Goal: Information Seeking & Learning: Learn about a topic

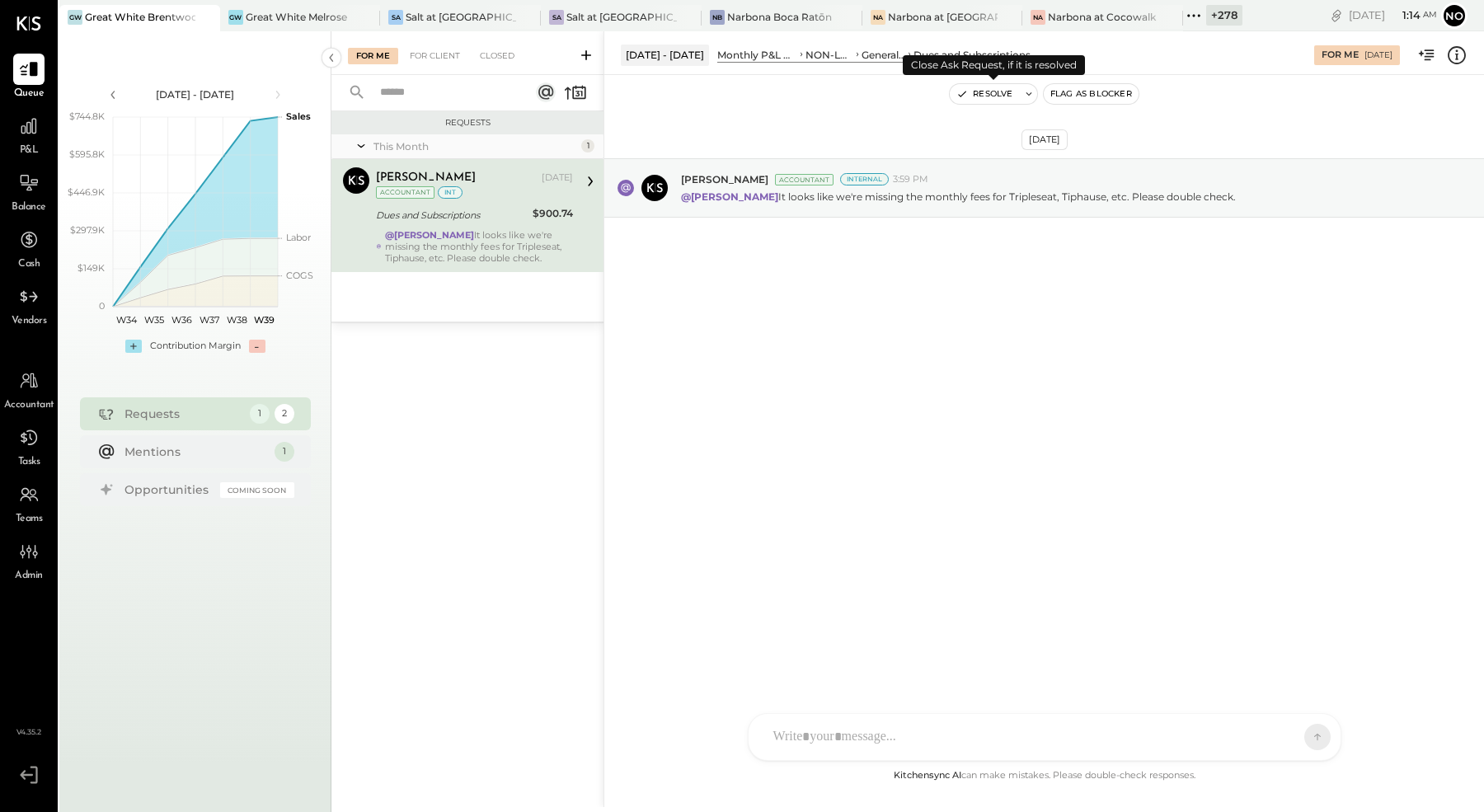
click at [984, 92] on button "Resolve" at bounding box center [985, 94] width 69 height 20
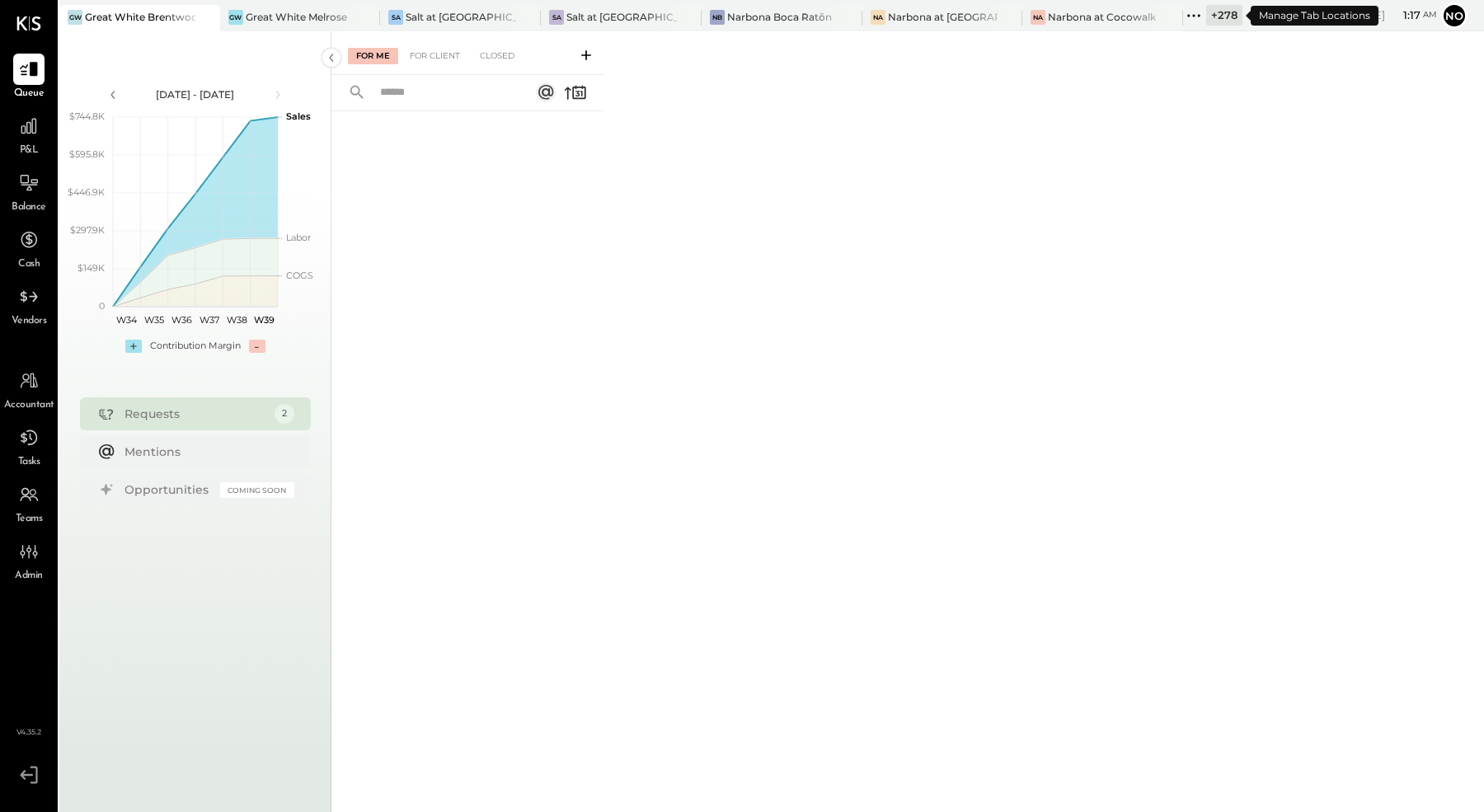
click at [1200, 17] on icon at bounding box center [1199, 15] width 2 height 2
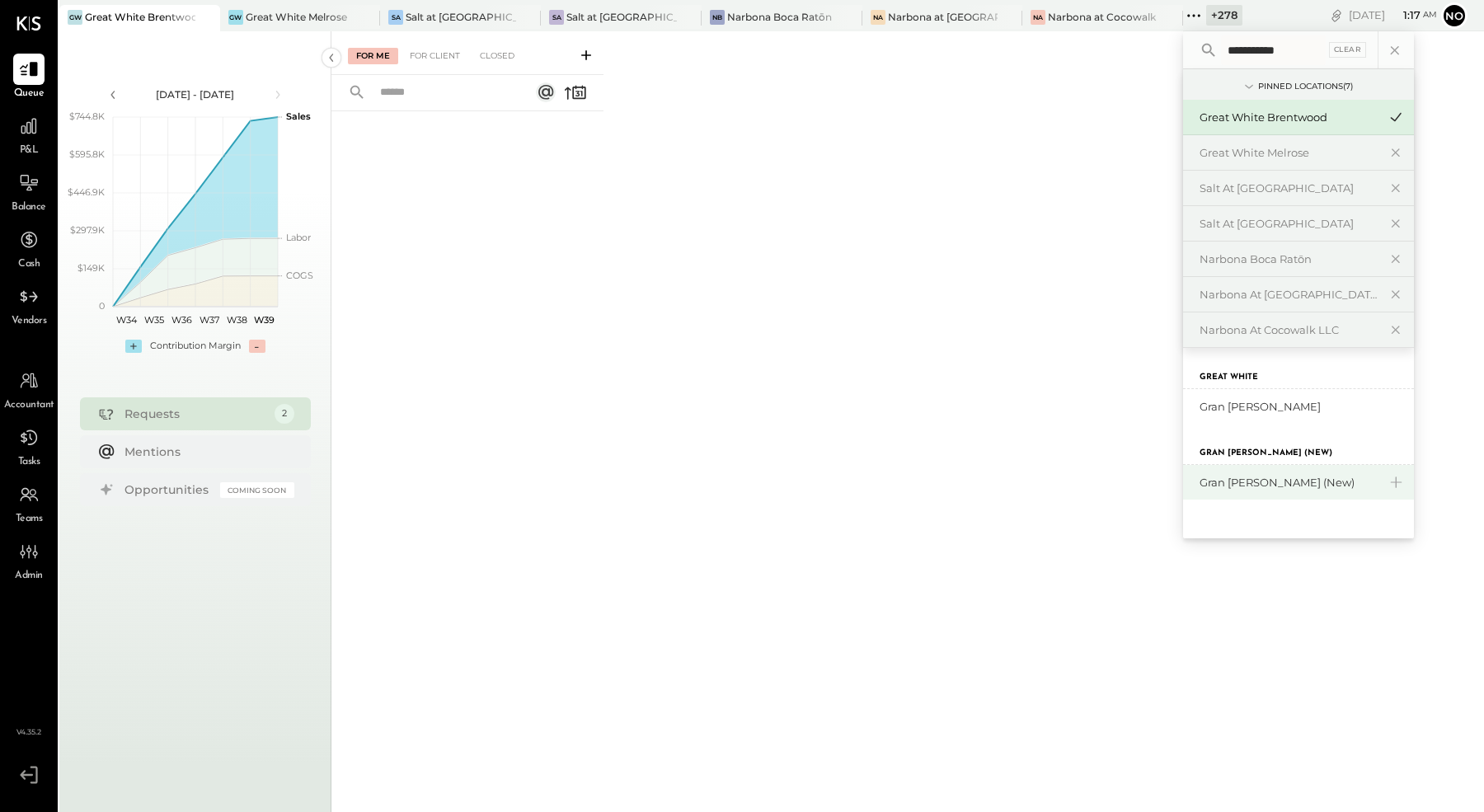
type input "**********"
click at [1248, 481] on div "Gran [PERSON_NAME] (New)" at bounding box center [1289, 482] width 178 height 16
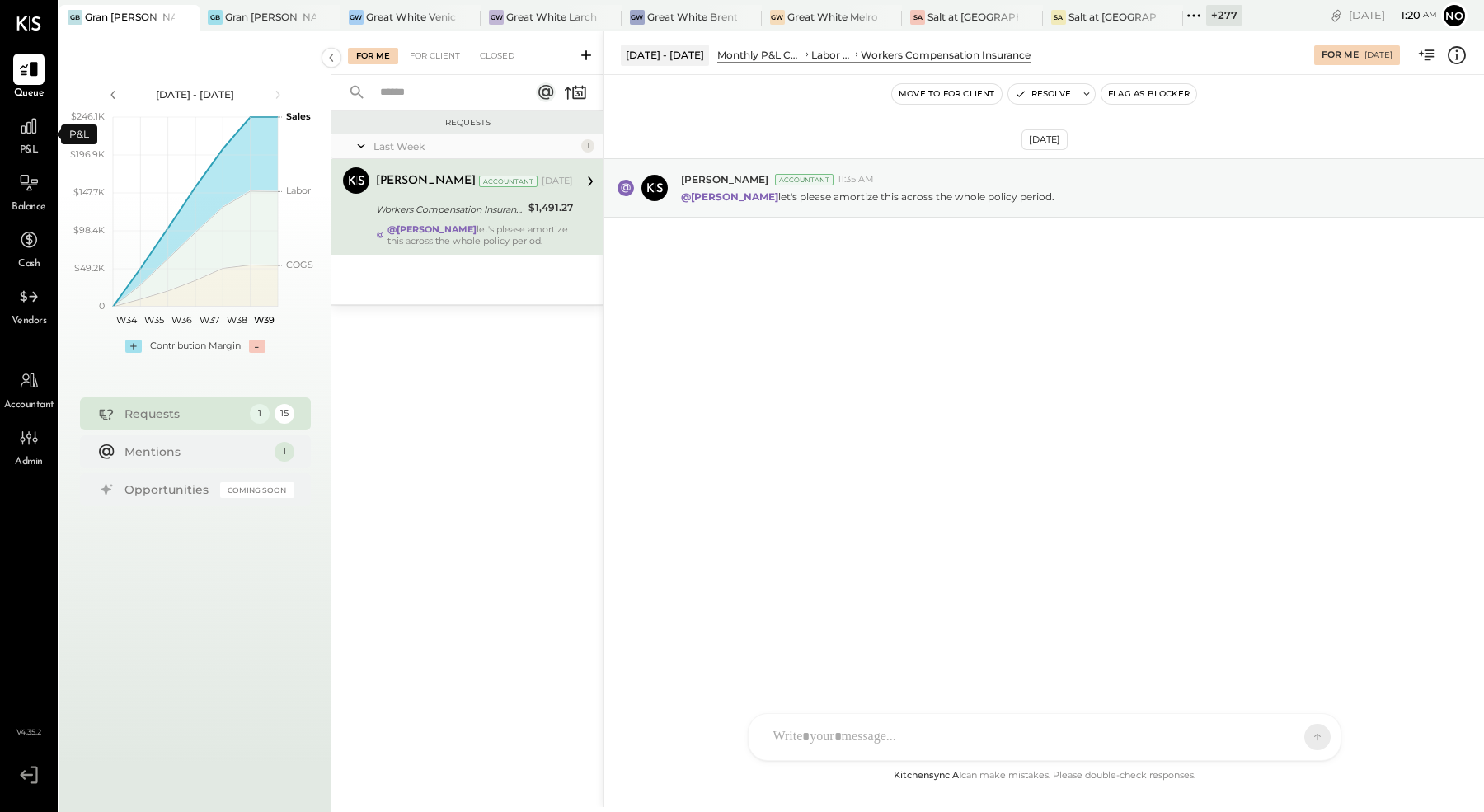
click at [37, 145] on span "P&L" at bounding box center [29, 151] width 19 height 15
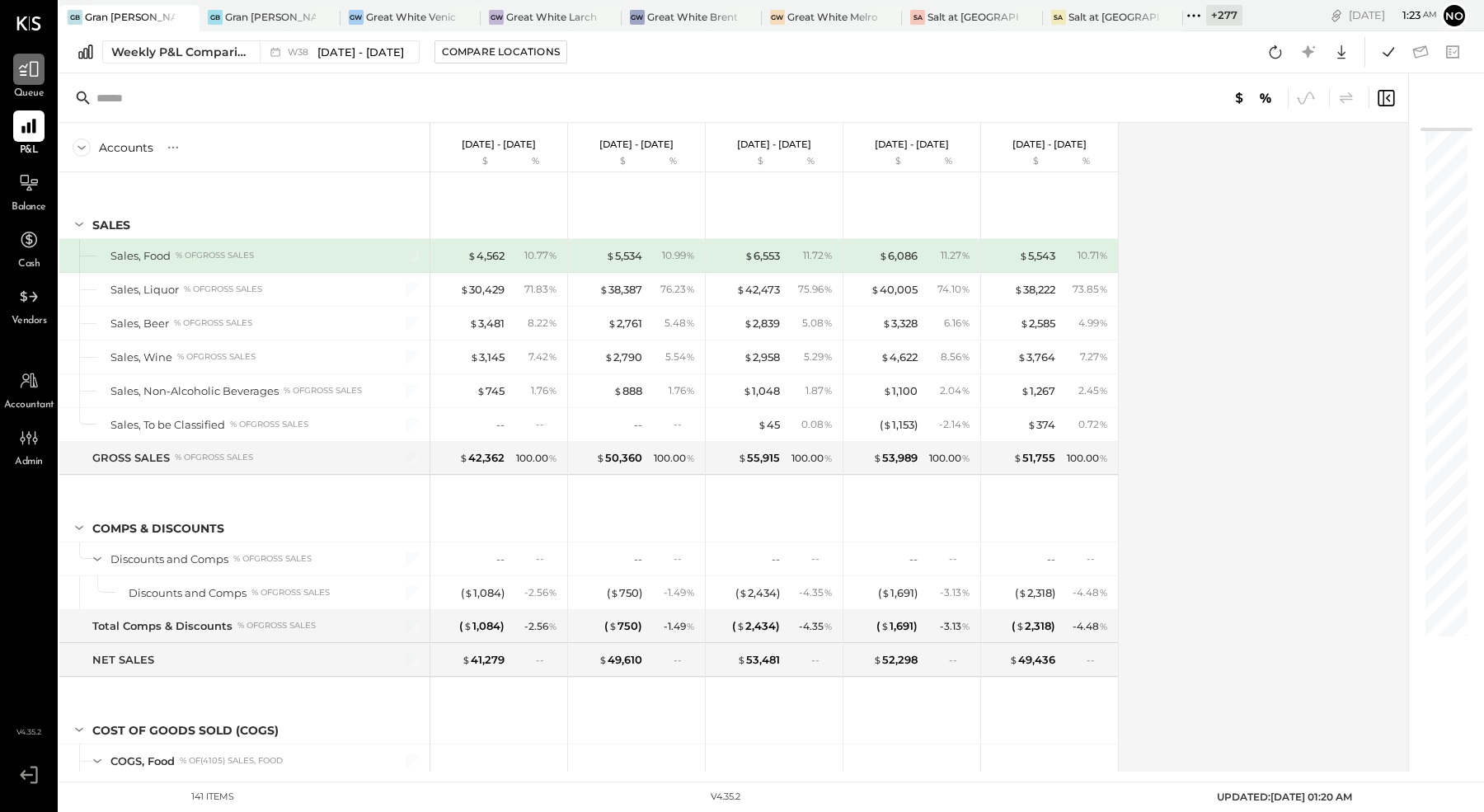
click at [25, 79] on icon at bounding box center [29, 69] width 22 height 22
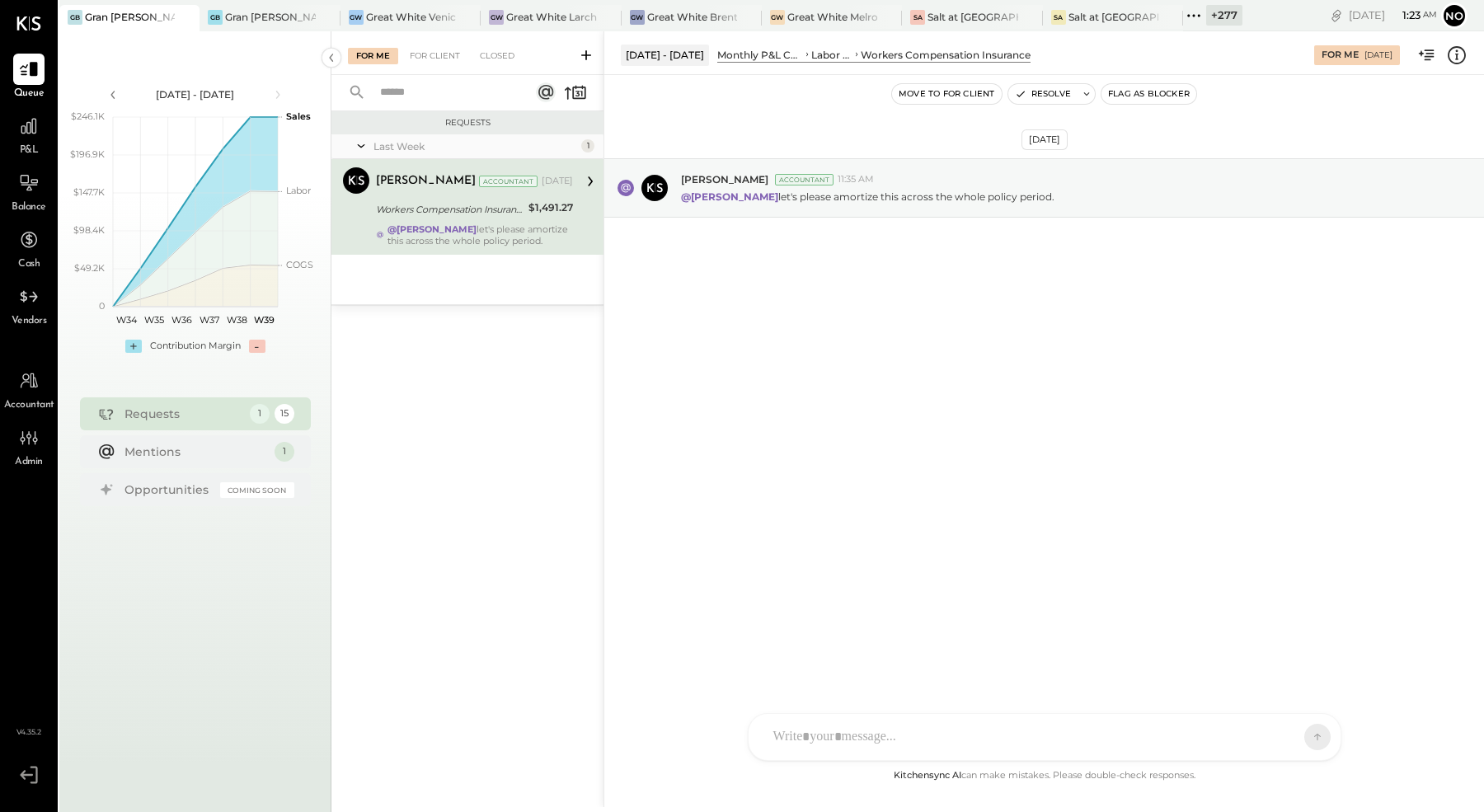
click at [28, 146] on span "P&L" at bounding box center [29, 151] width 19 height 15
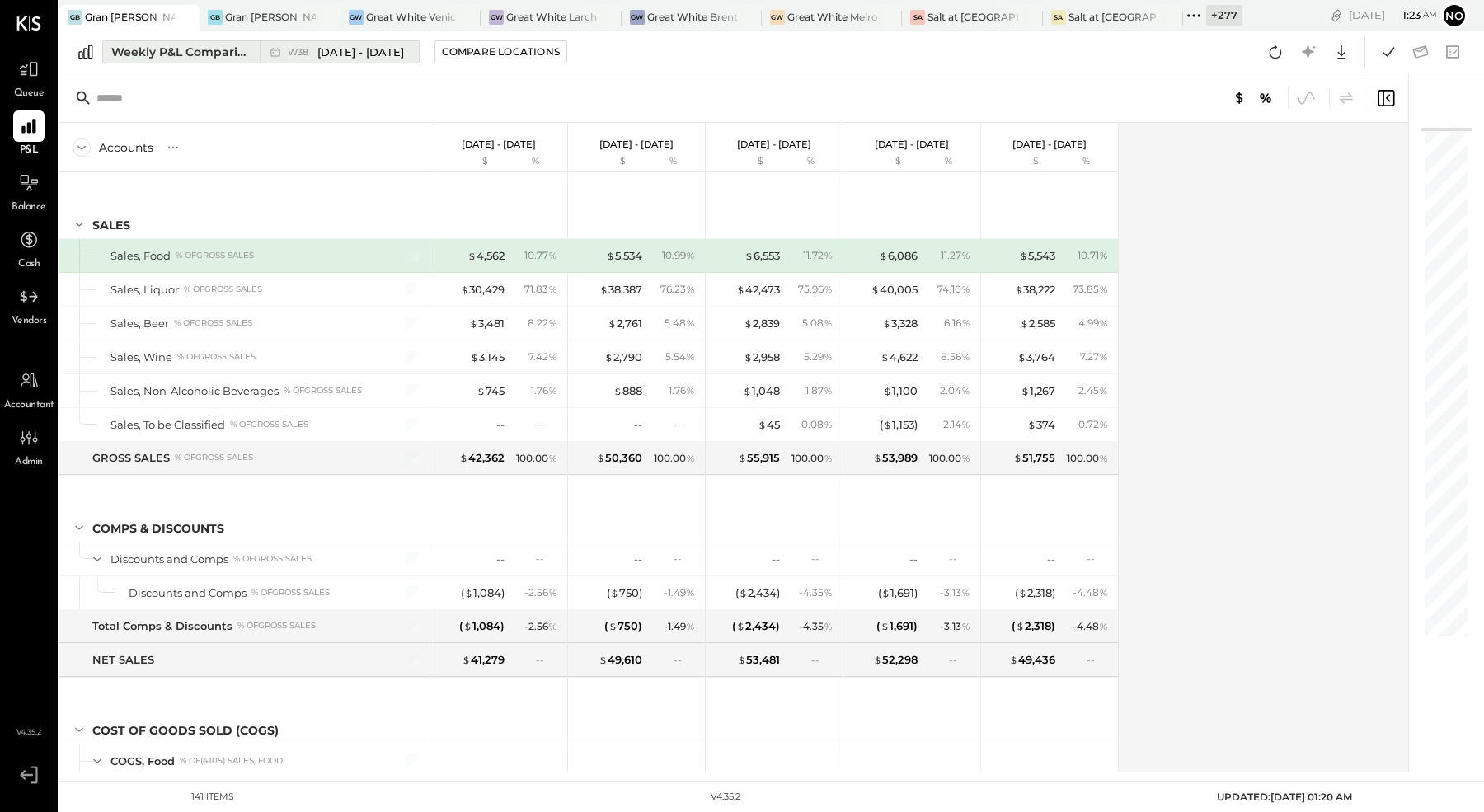
click at [210, 51] on div "Weekly P&L Comparison" at bounding box center [180, 51] width 139 height 17
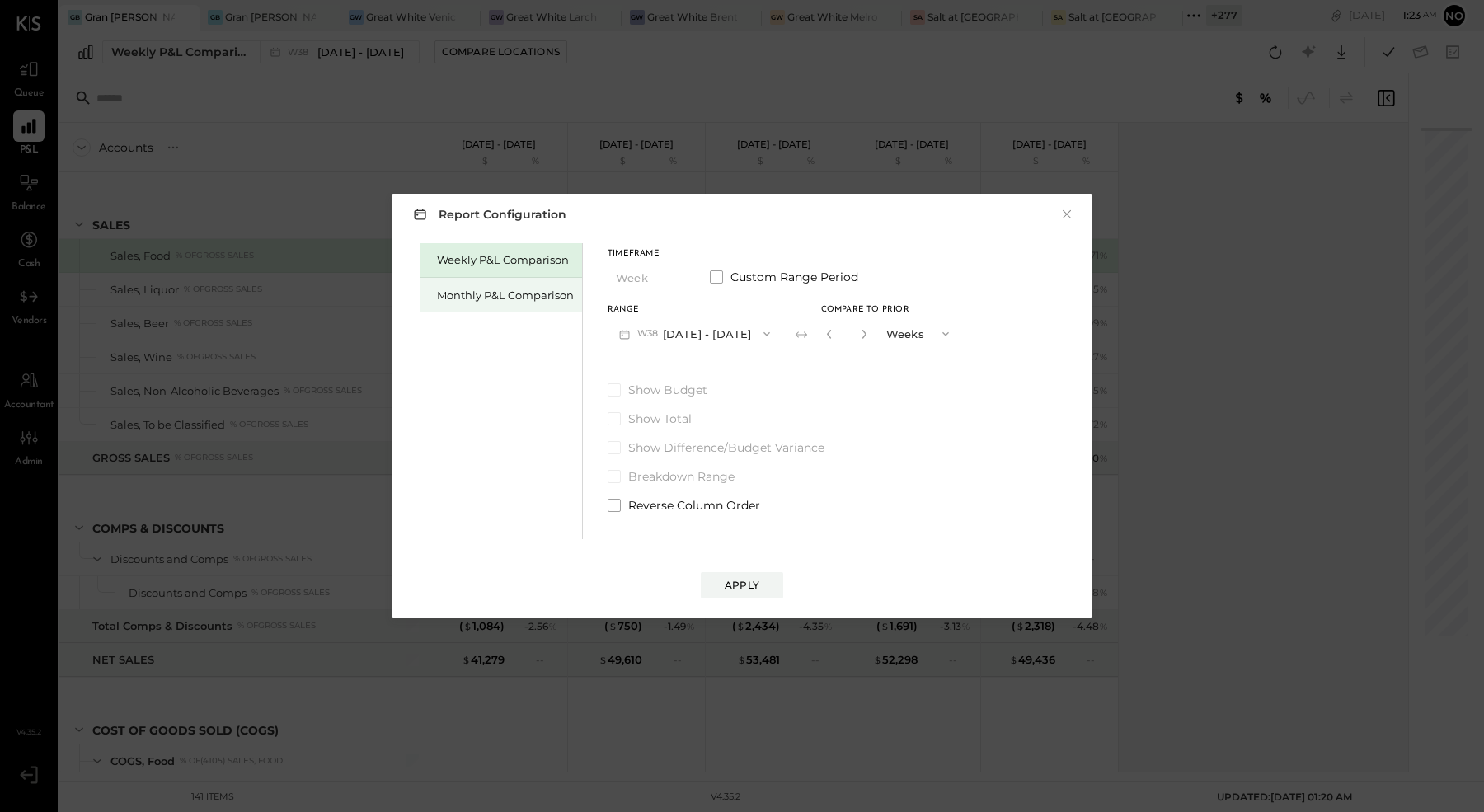
click at [504, 294] on div "Monthly P&L Comparison" at bounding box center [505, 295] width 137 height 16
click at [810, 337] on div "Compare" at bounding box center [834, 337] width 53 height 14
click at [859, 338] on icon "button" at bounding box center [864, 334] width 10 height 10
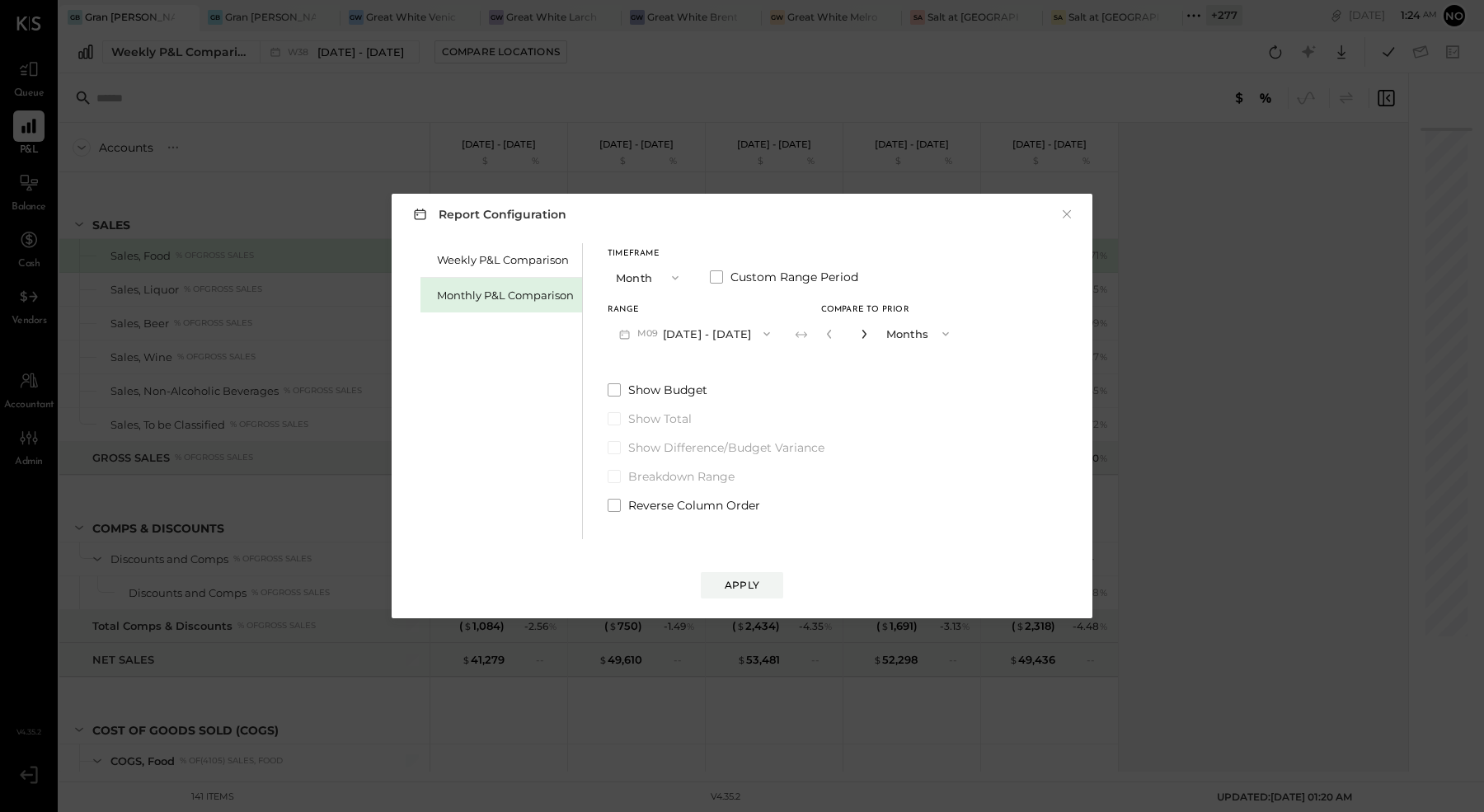
click at [859, 338] on icon "button" at bounding box center [864, 334] width 10 height 10
type input "*"
click at [743, 582] on div "Apply" at bounding box center [742, 584] width 35 height 14
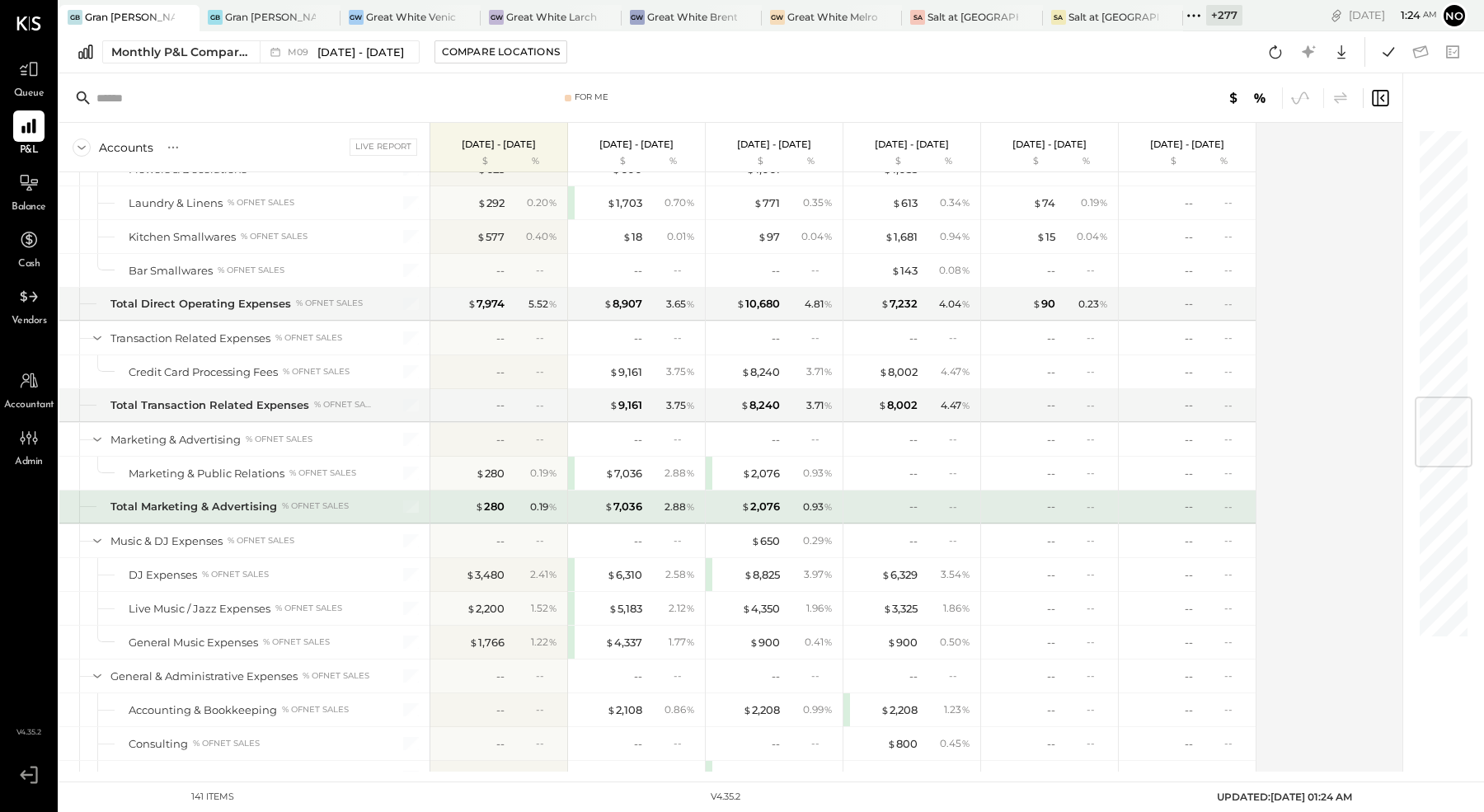
scroll to position [1488, 0]
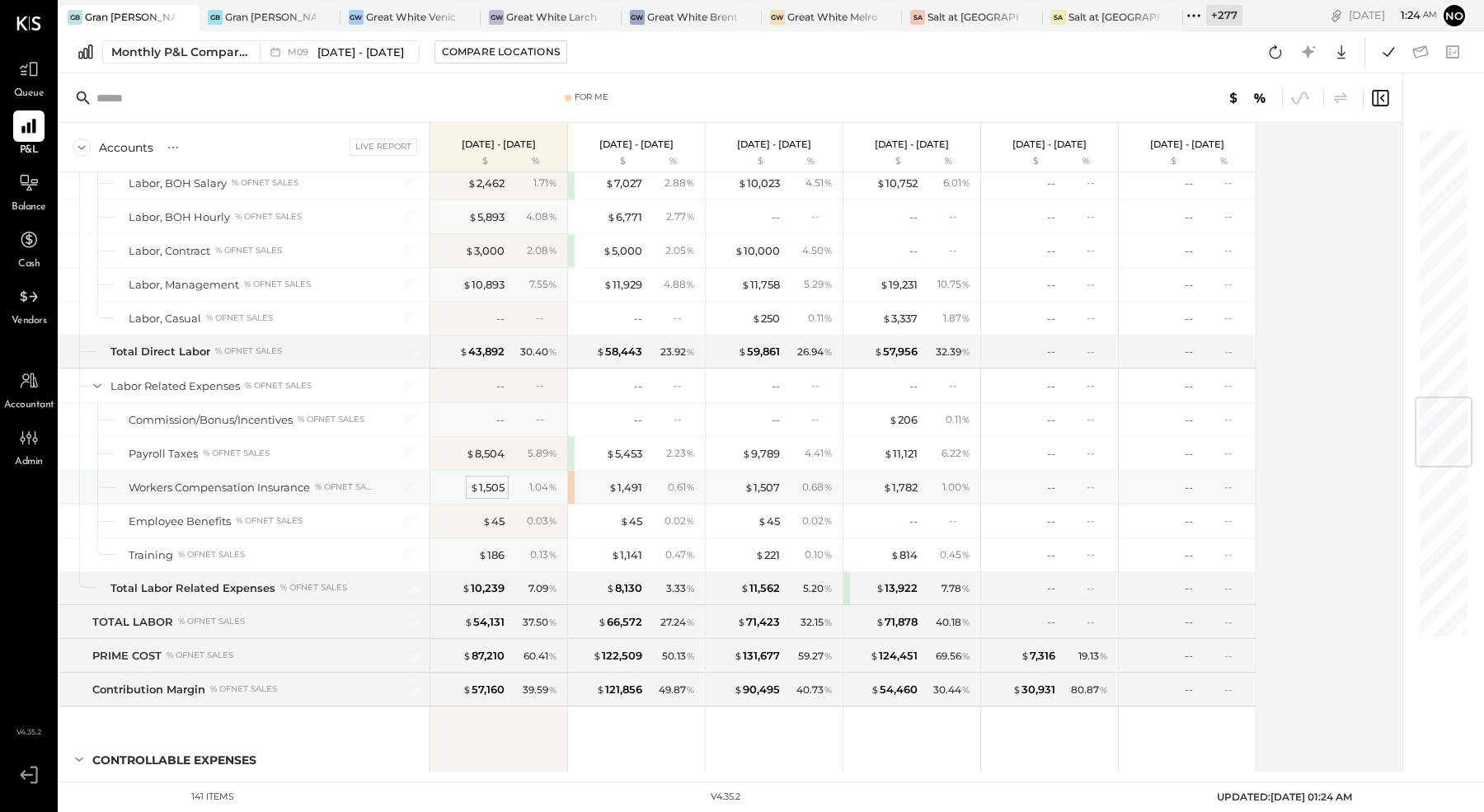
click at [491, 479] on div "$ 1,505" at bounding box center [486, 487] width 35 height 16
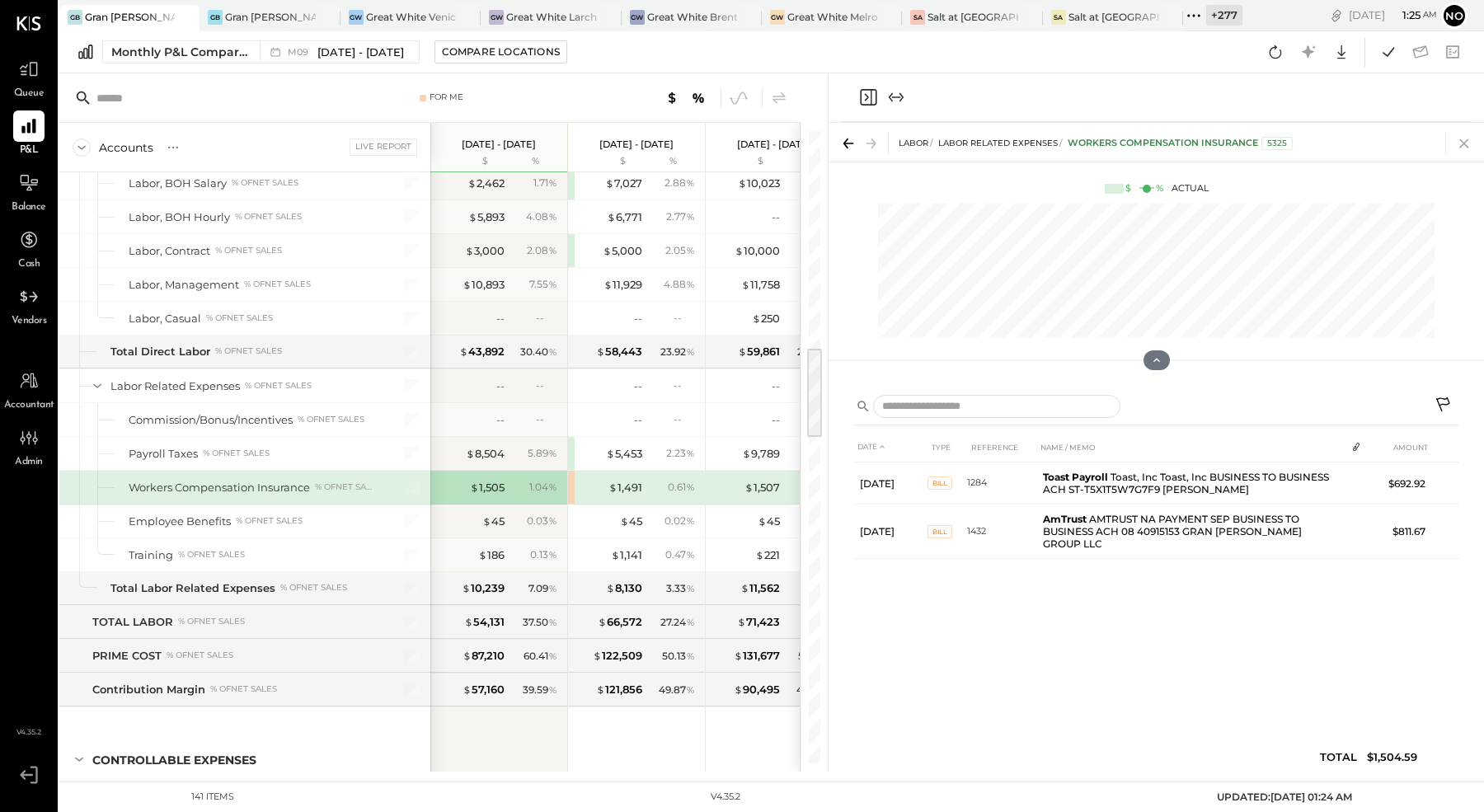
click at [1470, 143] on icon at bounding box center [1464, 143] width 23 height 23
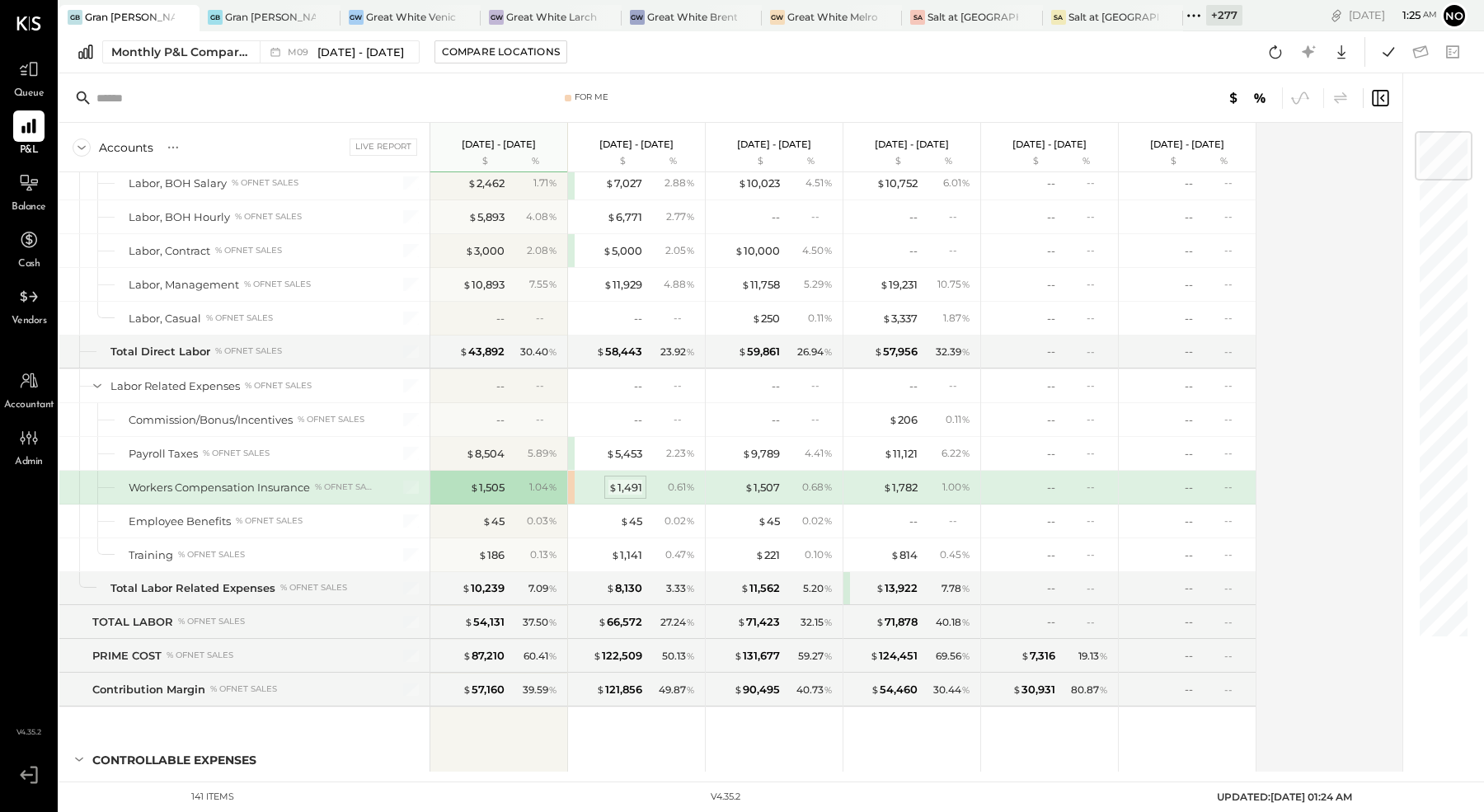
click at [636, 479] on div "$ 1,491" at bounding box center [625, 487] width 34 height 16
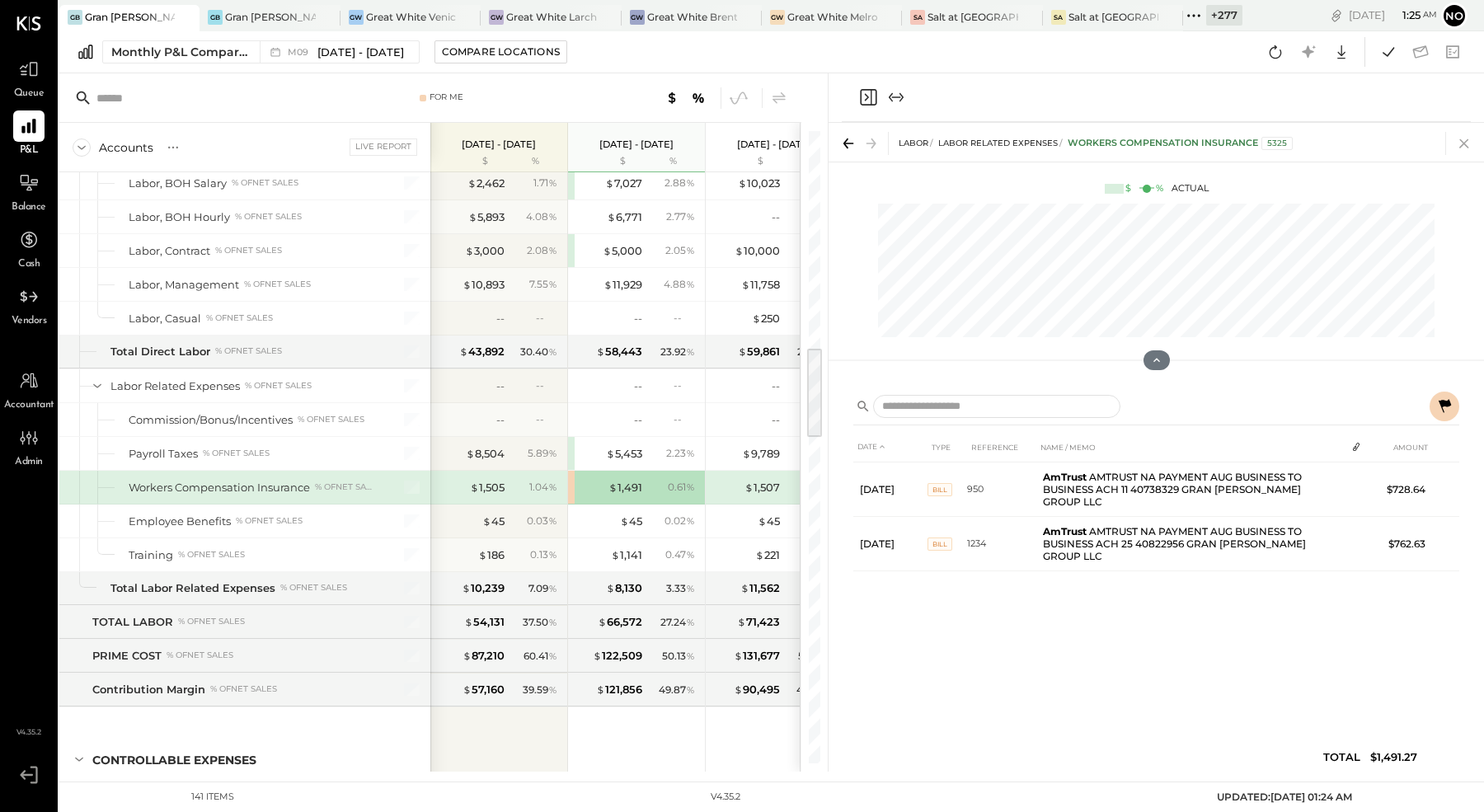
click at [1467, 148] on icon at bounding box center [1464, 143] width 23 height 23
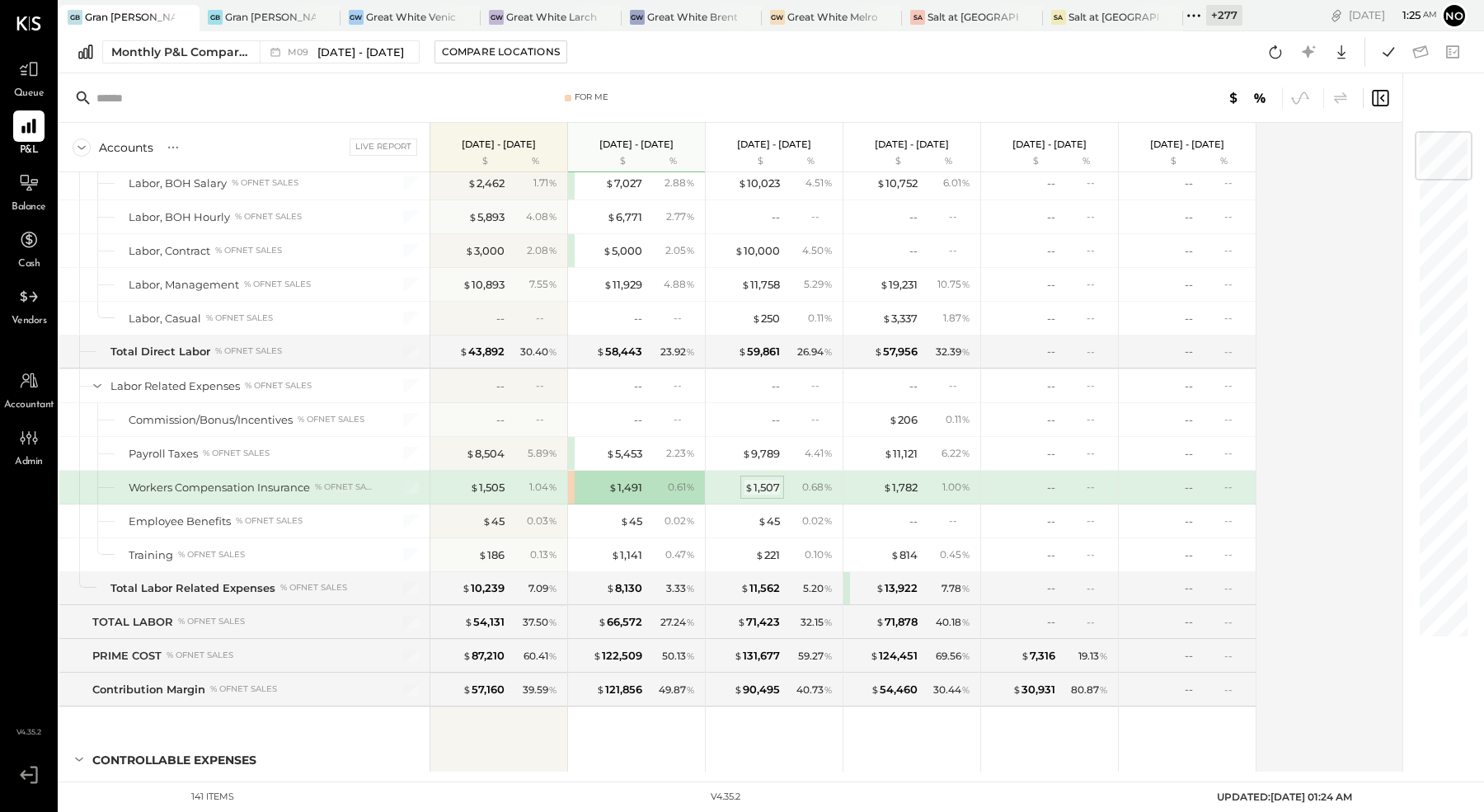
click at [774, 479] on div "$ 1,507" at bounding box center [763, 487] width 36 height 16
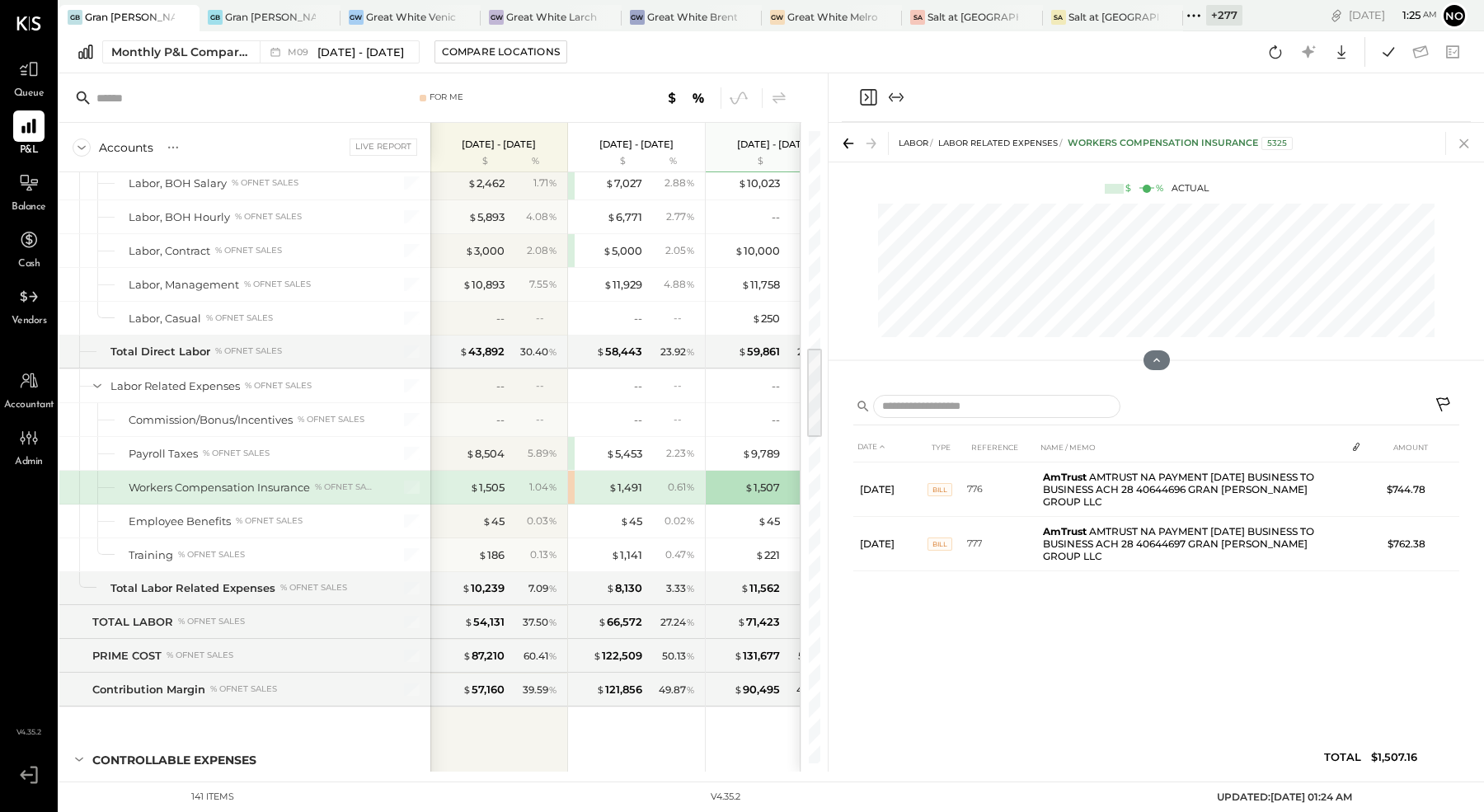
click at [1466, 149] on icon at bounding box center [1464, 143] width 23 height 23
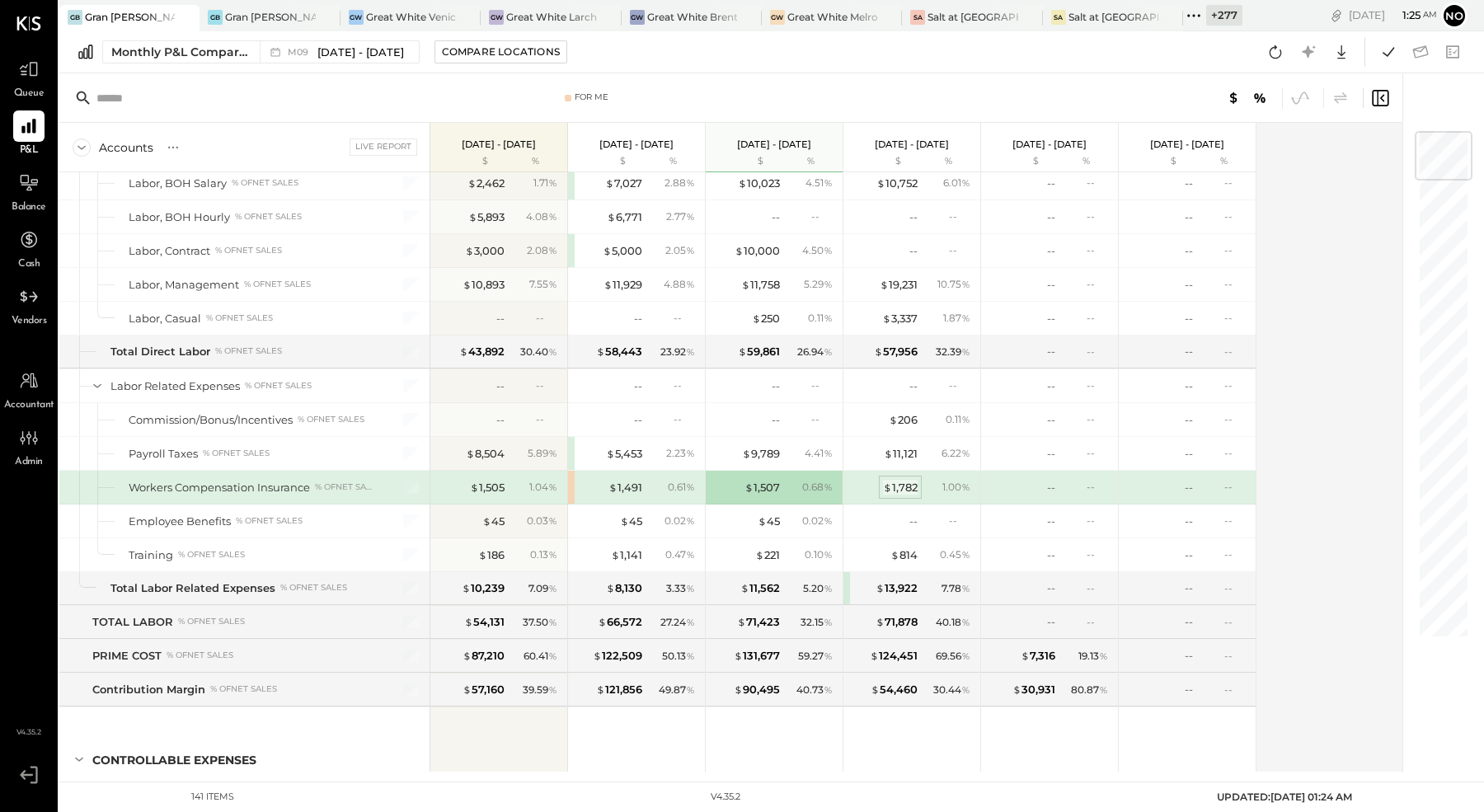
click at [898, 479] on div "$ 1,782" at bounding box center [900, 487] width 35 height 16
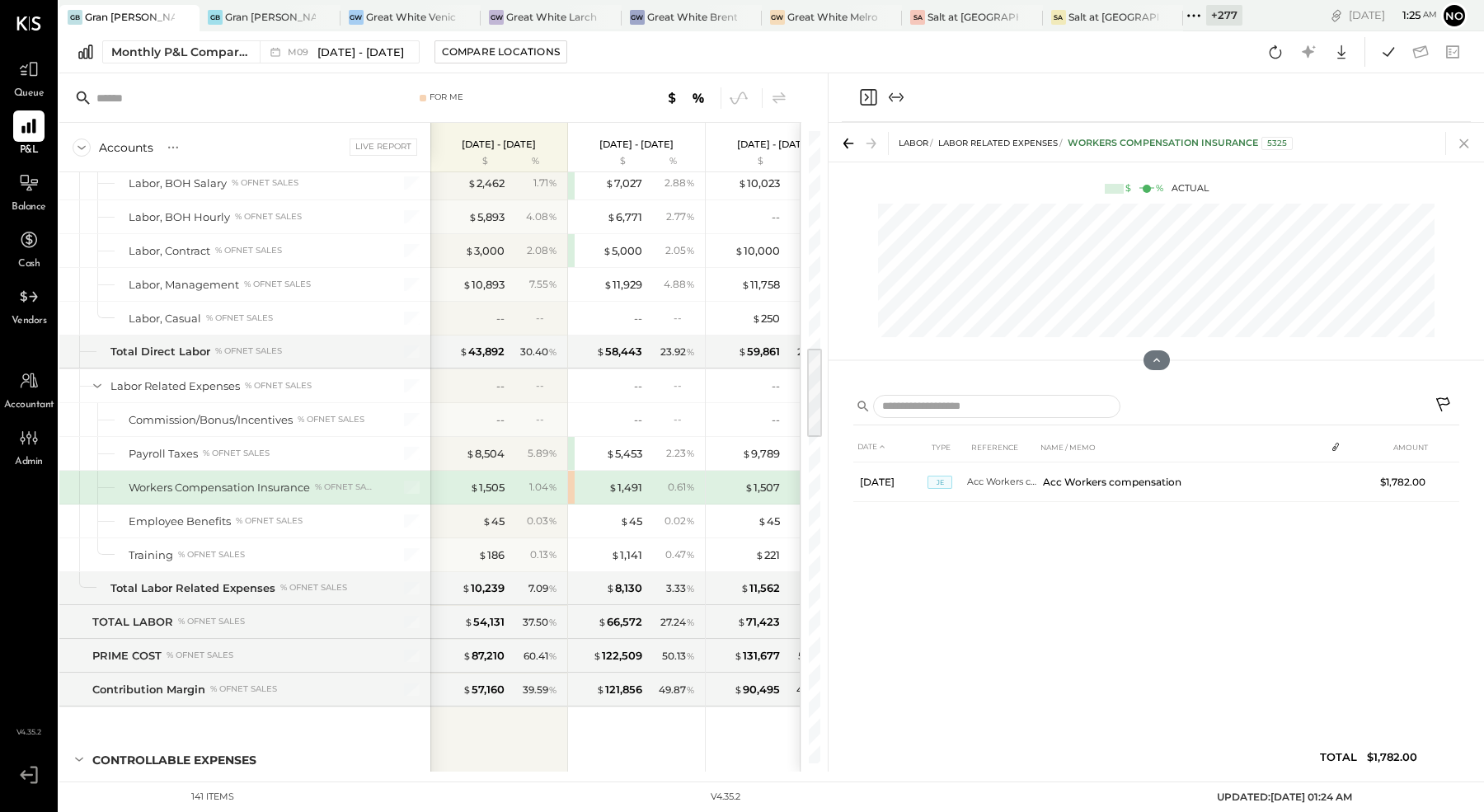
click at [1466, 145] on icon at bounding box center [1463, 144] width 9 height 9
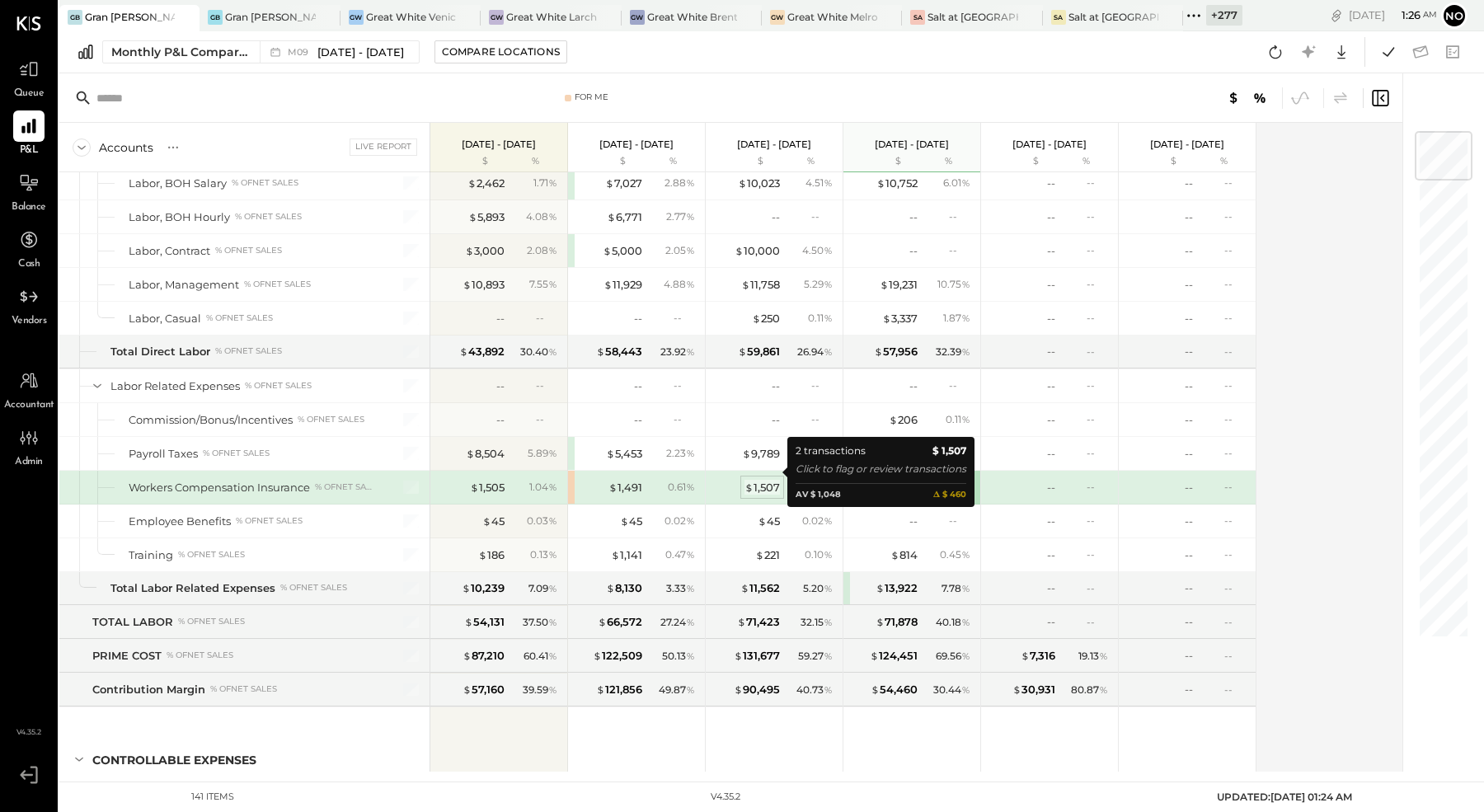
click at [765, 479] on div "$ 1,507" at bounding box center [763, 487] width 36 height 16
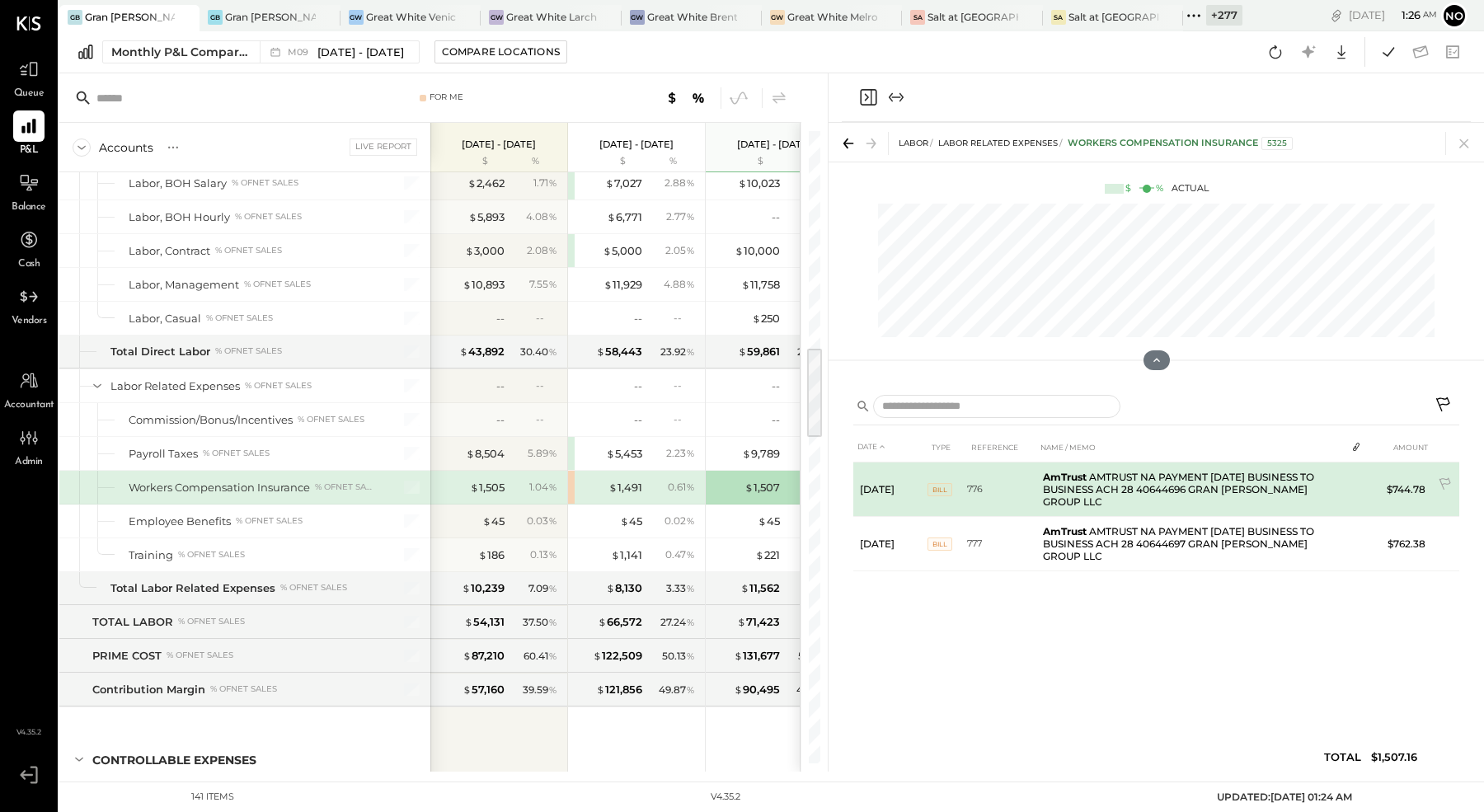
click at [1330, 483] on td "AmTrust AMTRUST NA PAYMENT JUL BUSINESS TO BUSINESS ACH 28 40644696 GRAN BLANCO…" at bounding box center [1191, 489] width 309 height 54
click at [1214, 484] on td "AmTrust AMTRUST NA PAYMENT JUL BUSINESS TO BUSINESS ACH 28 40644696 GRAN BLANCO…" at bounding box center [1191, 489] width 309 height 54
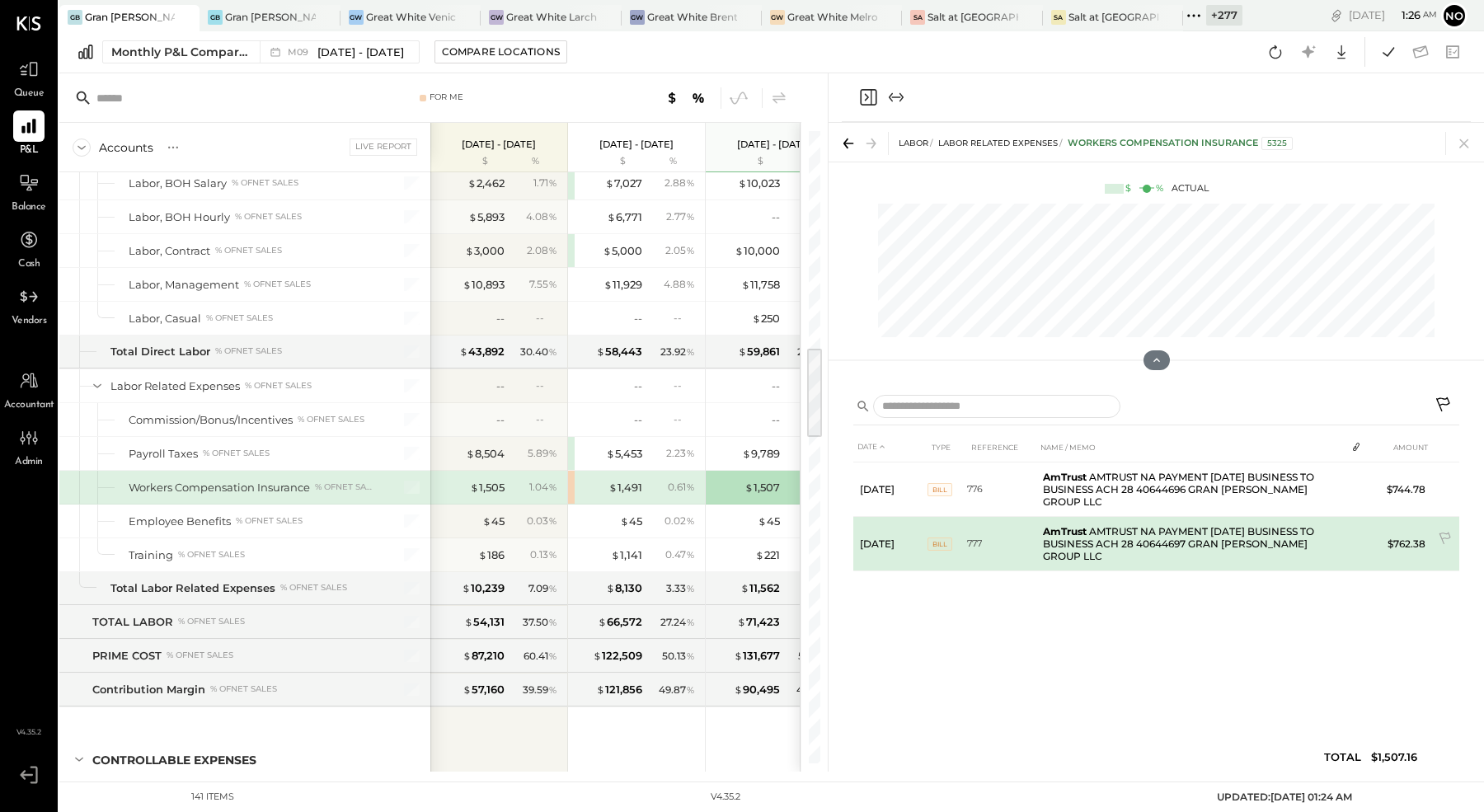
click at [1179, 533] on td "AmTrust AMTRUST NA PAYMENT JUL BUSINESS TO BUSINESS ACH 28 40644697 GRAN BLANCO…" at bounding box center [1191, 544] width 309 height 54
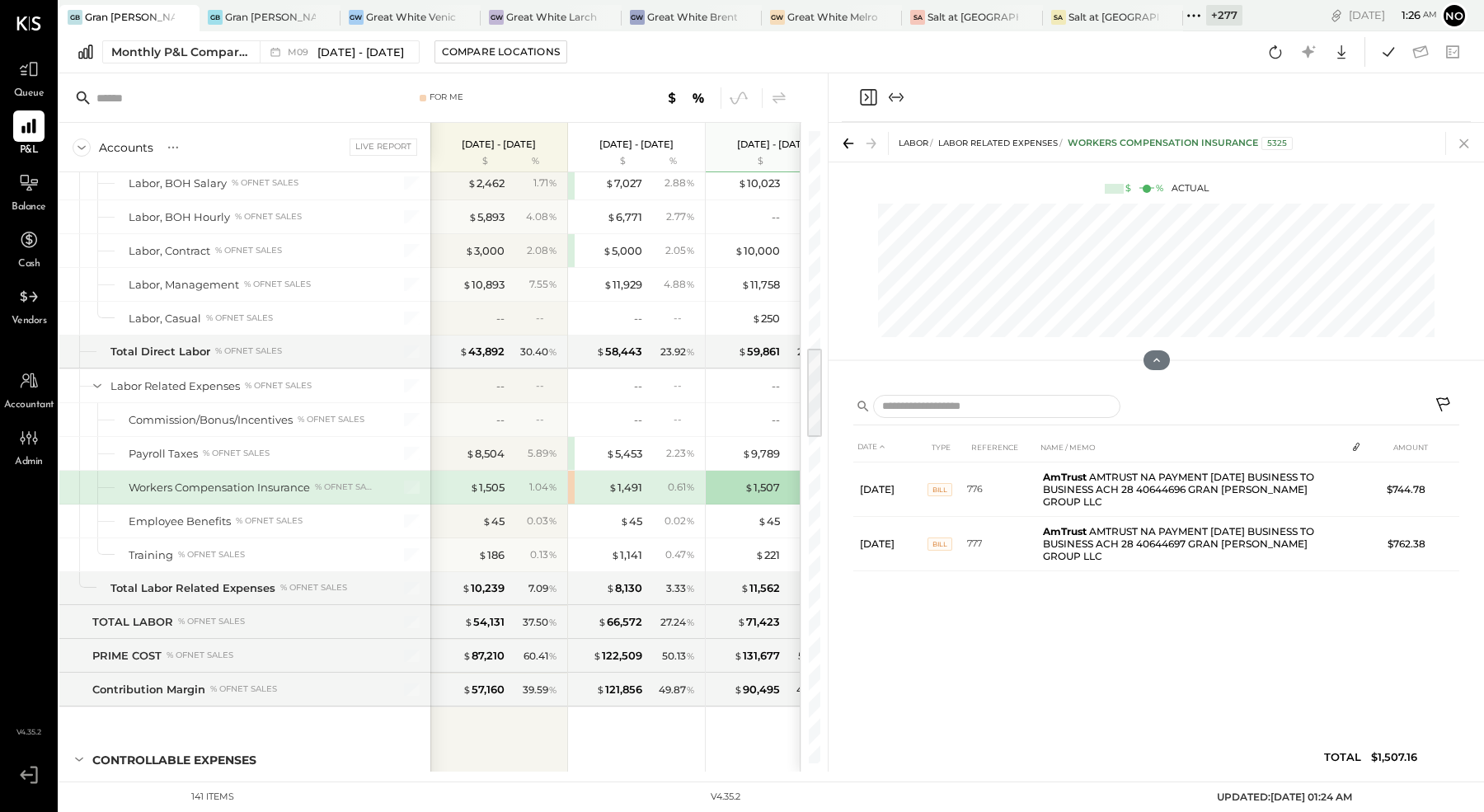
click at [1463, 144] on icon at bounding box center [1463, 144] width 9 height 9
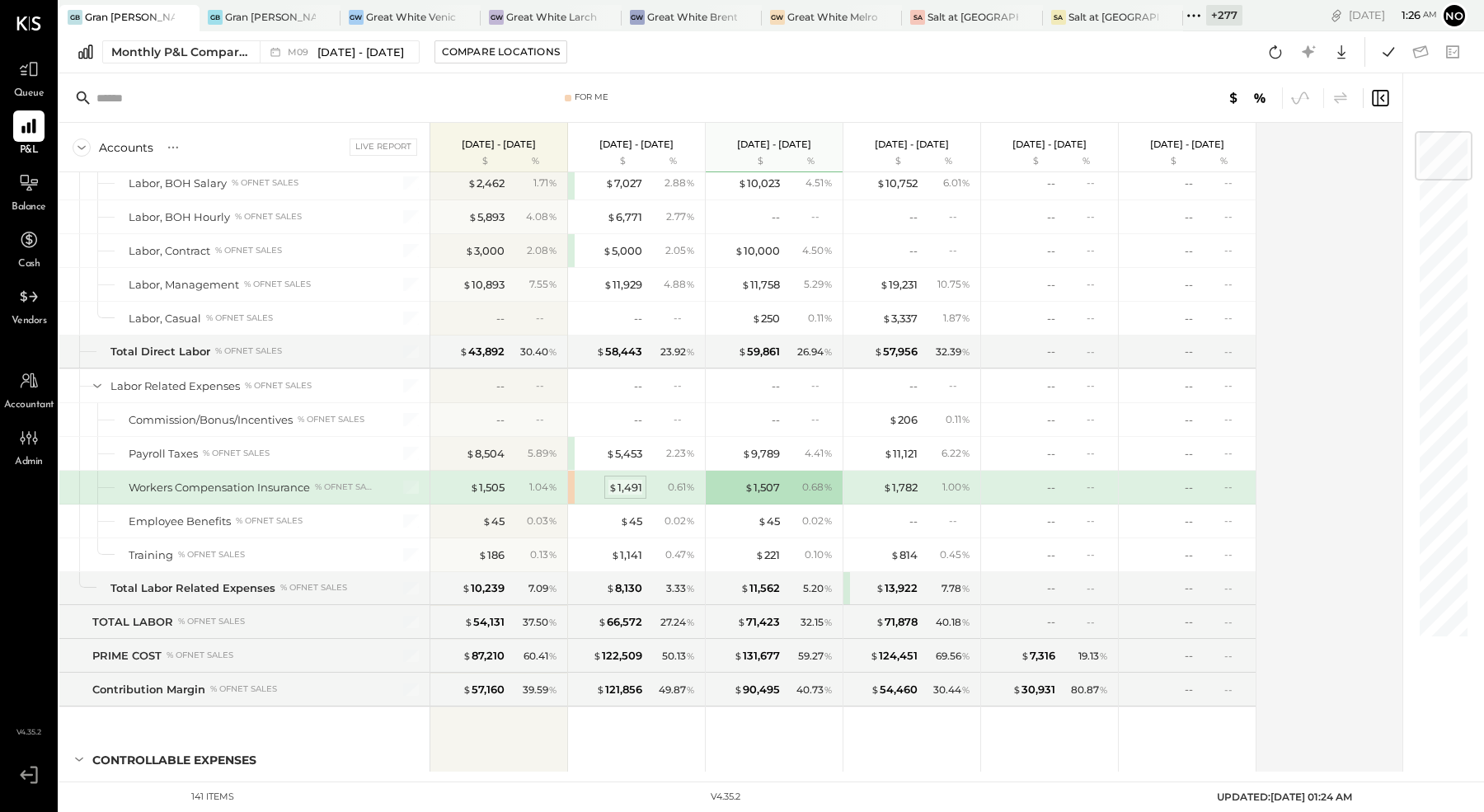
click at [627, 479] on div "$ 1,491" at bounding box center [625, 487] width 34 height 16
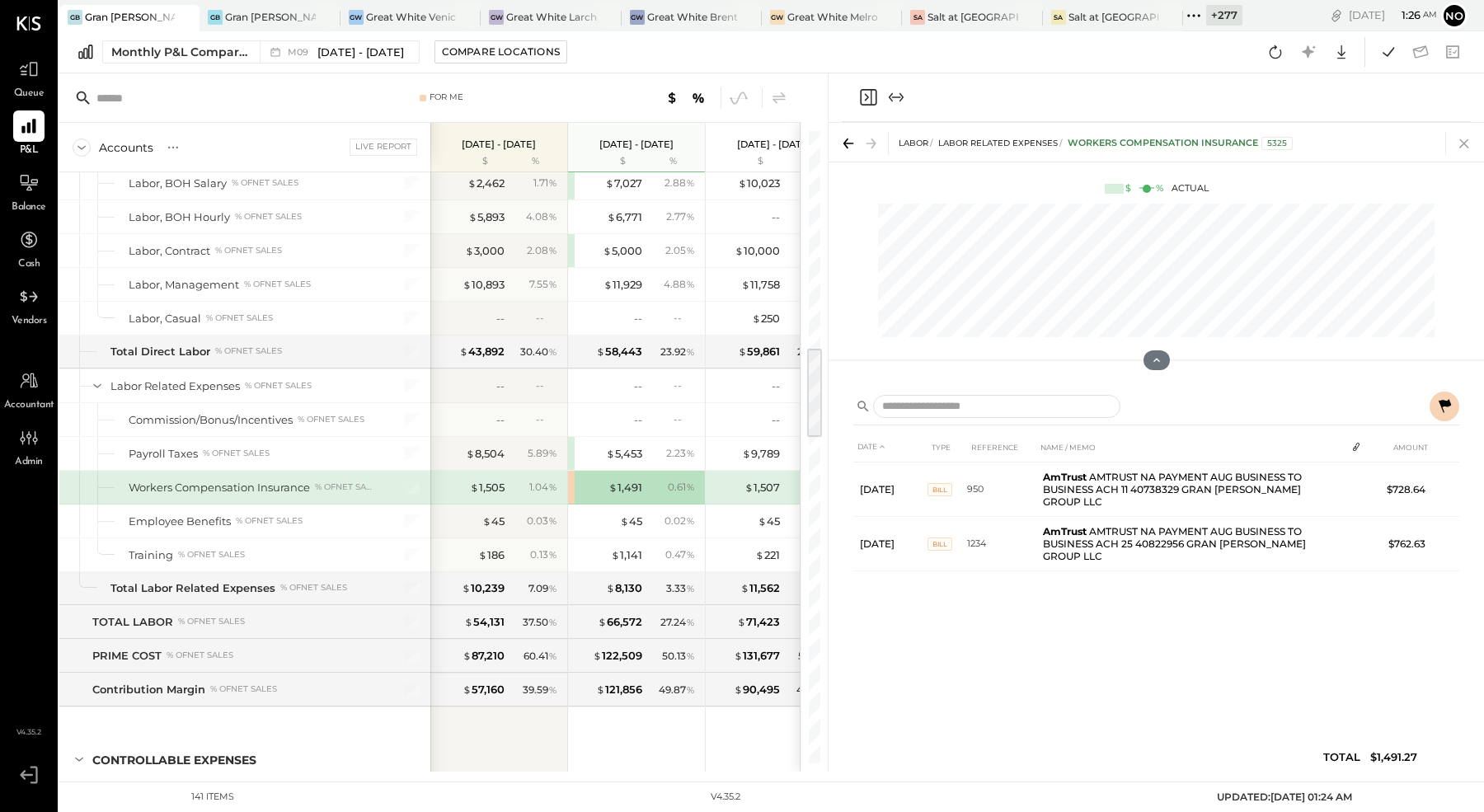
click at [1467, 144] on icon at bounding box center [1464, 143] width 23 height 23
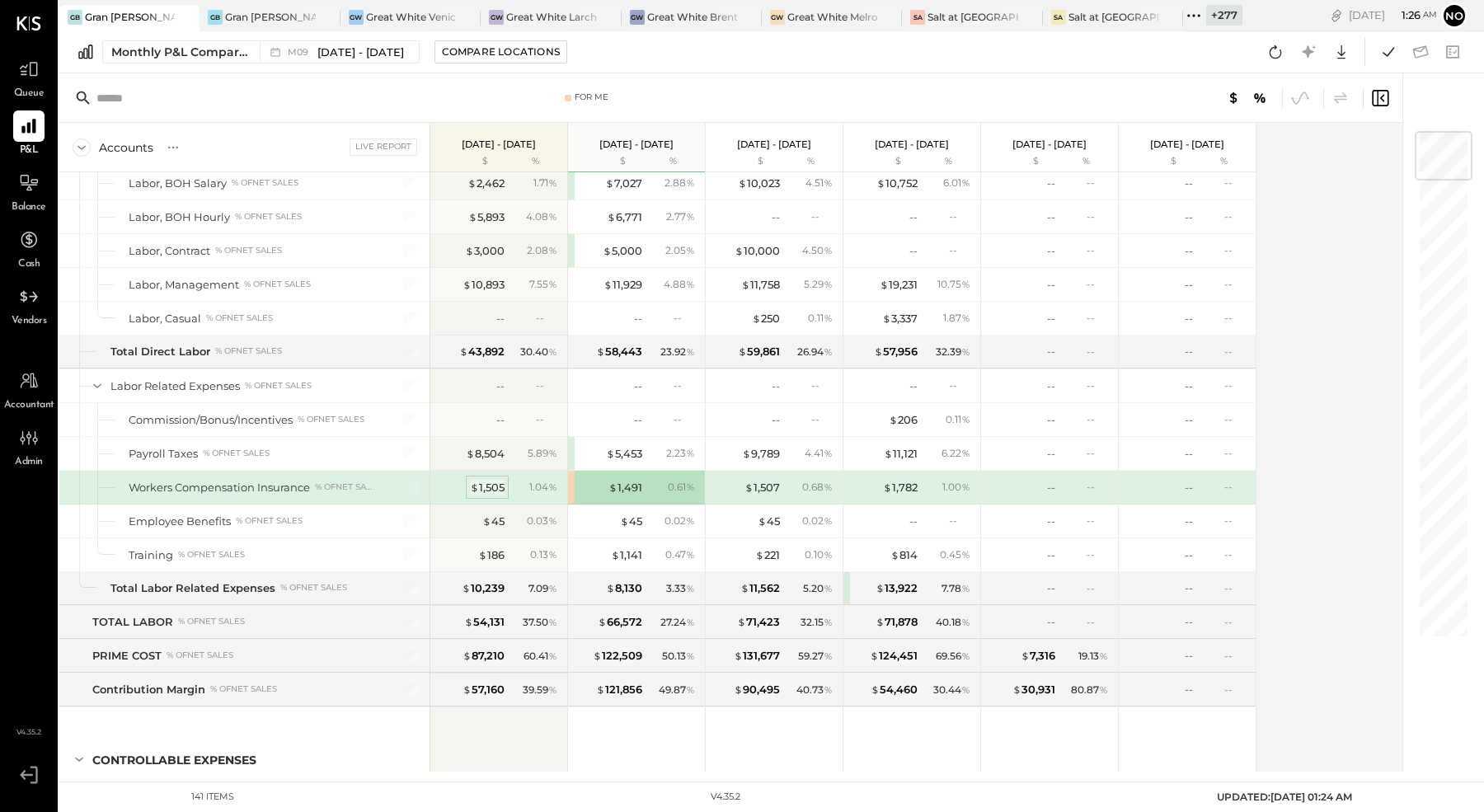
click at [490, 479] on div "$ 1,505" at bounding box center [486, 487] width 35 height 16
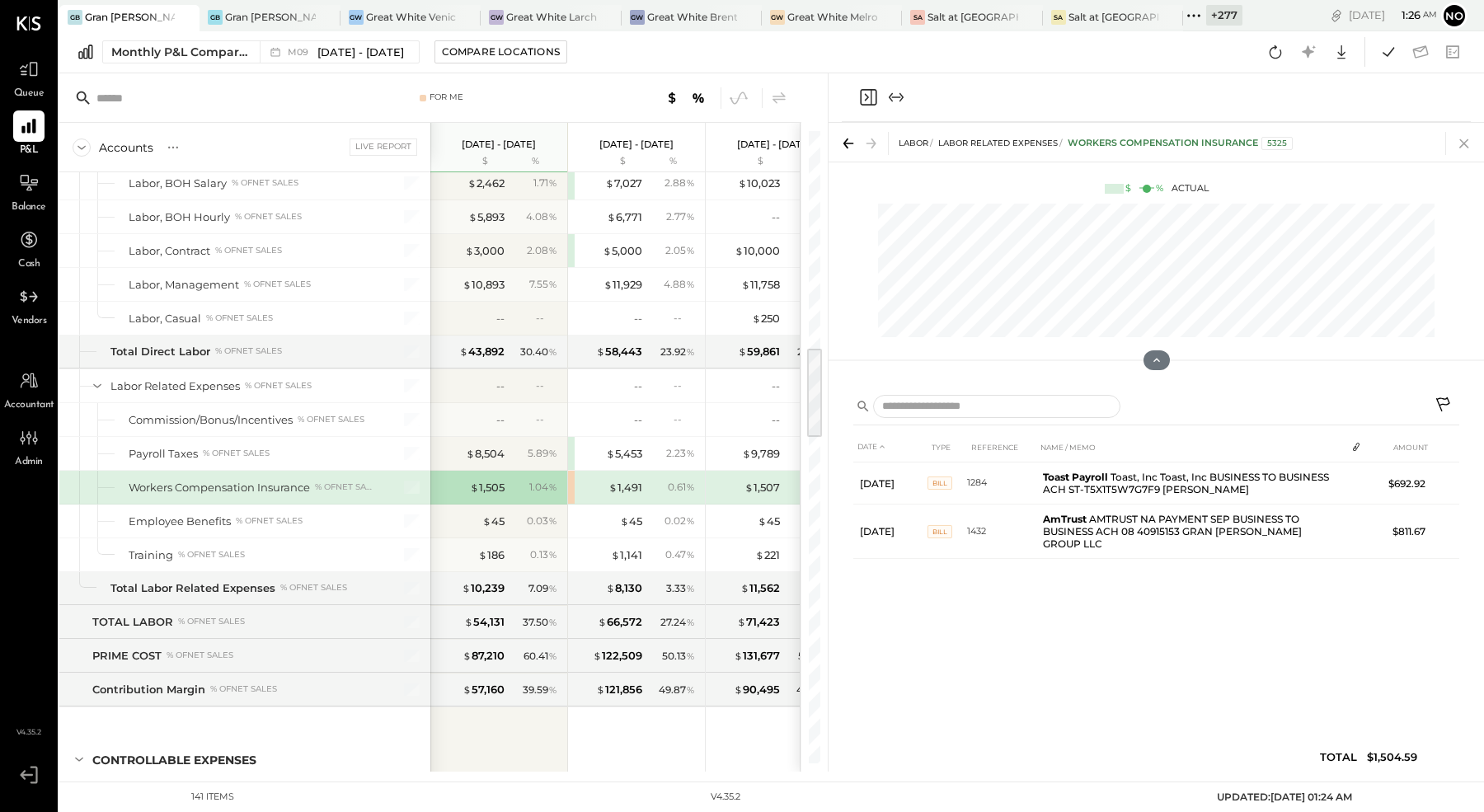
click at [1464, 140] on icon at bounding box center [1464, 143] width 23 height 23
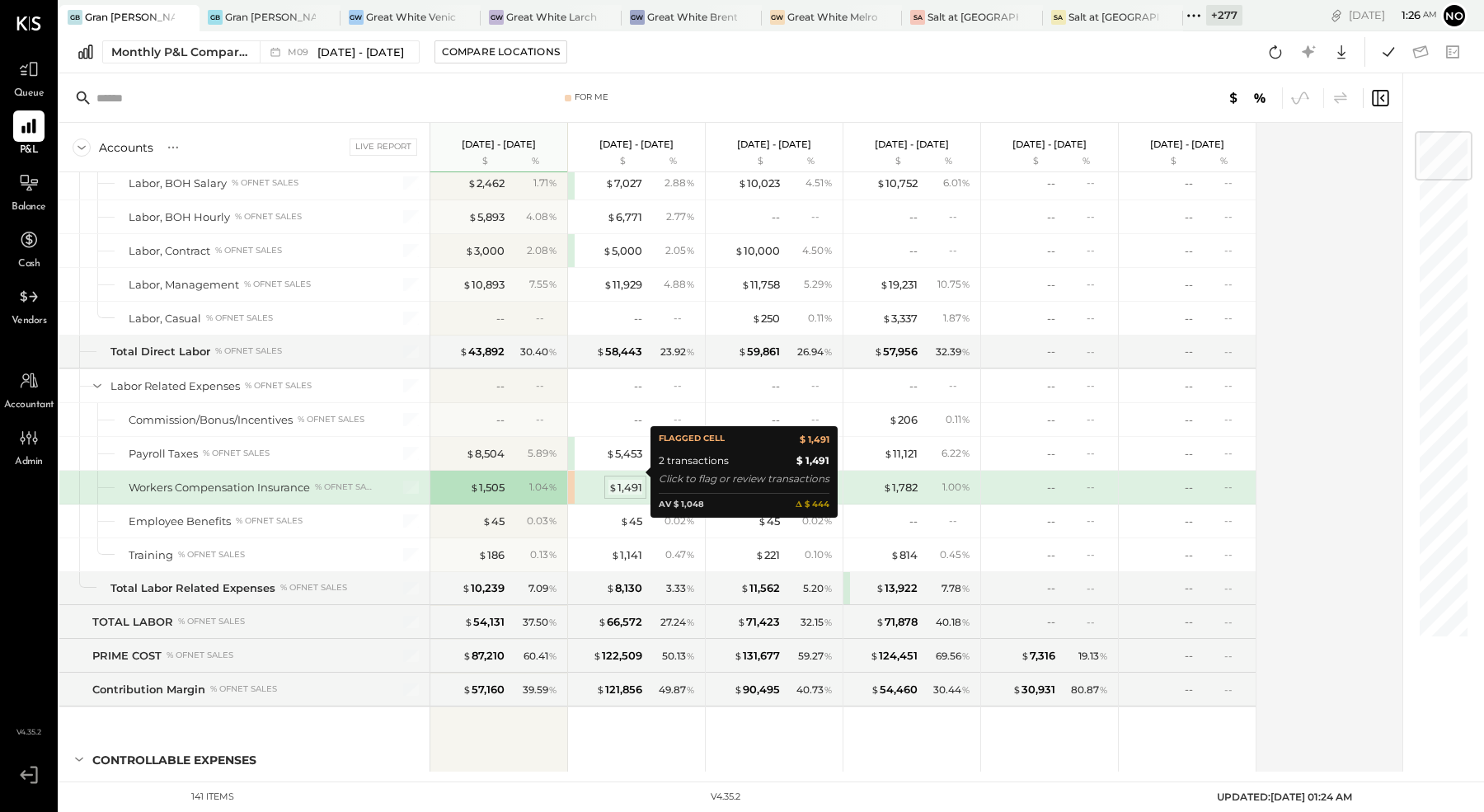
click at [620, 479] on div "$ 1,491" at bounding box center [625, 487] width 34 height 16
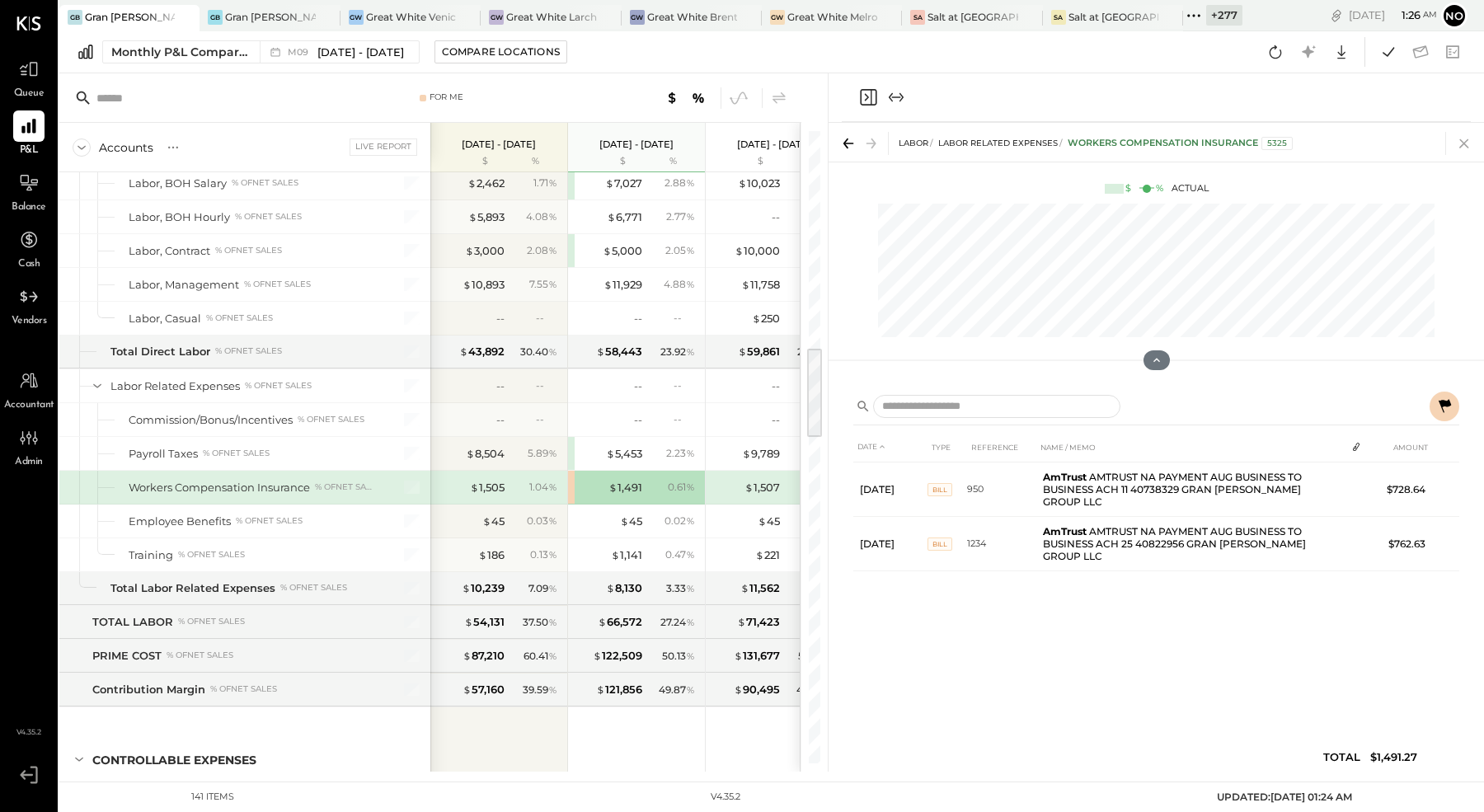
click at [1463, 145] on icon at bounding box center [1464, 143] width 23 height 23
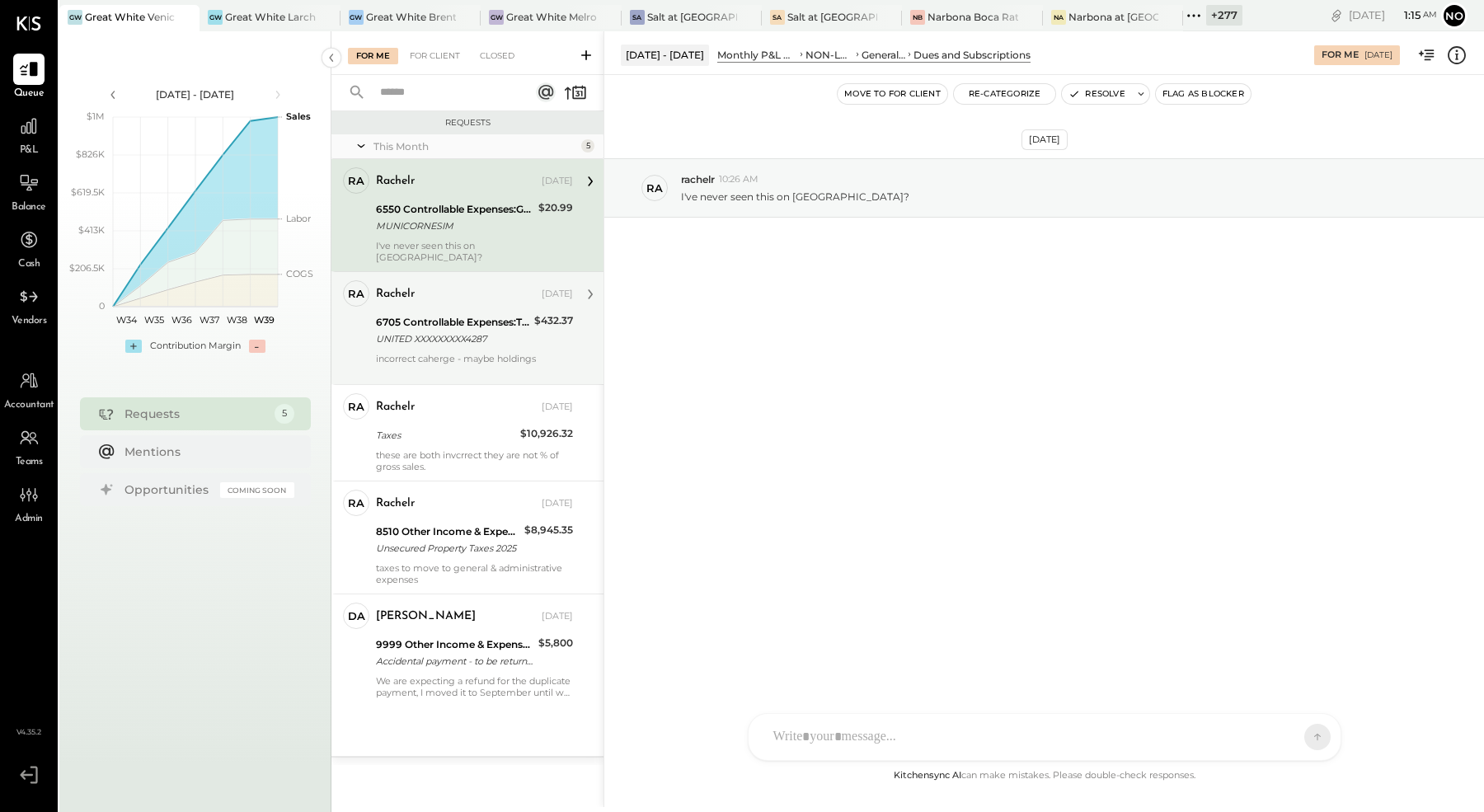
click at [451, 333] on div "UNITED XXXXXXXXX4287" at bounding box center [453, 339] width 154 height 17
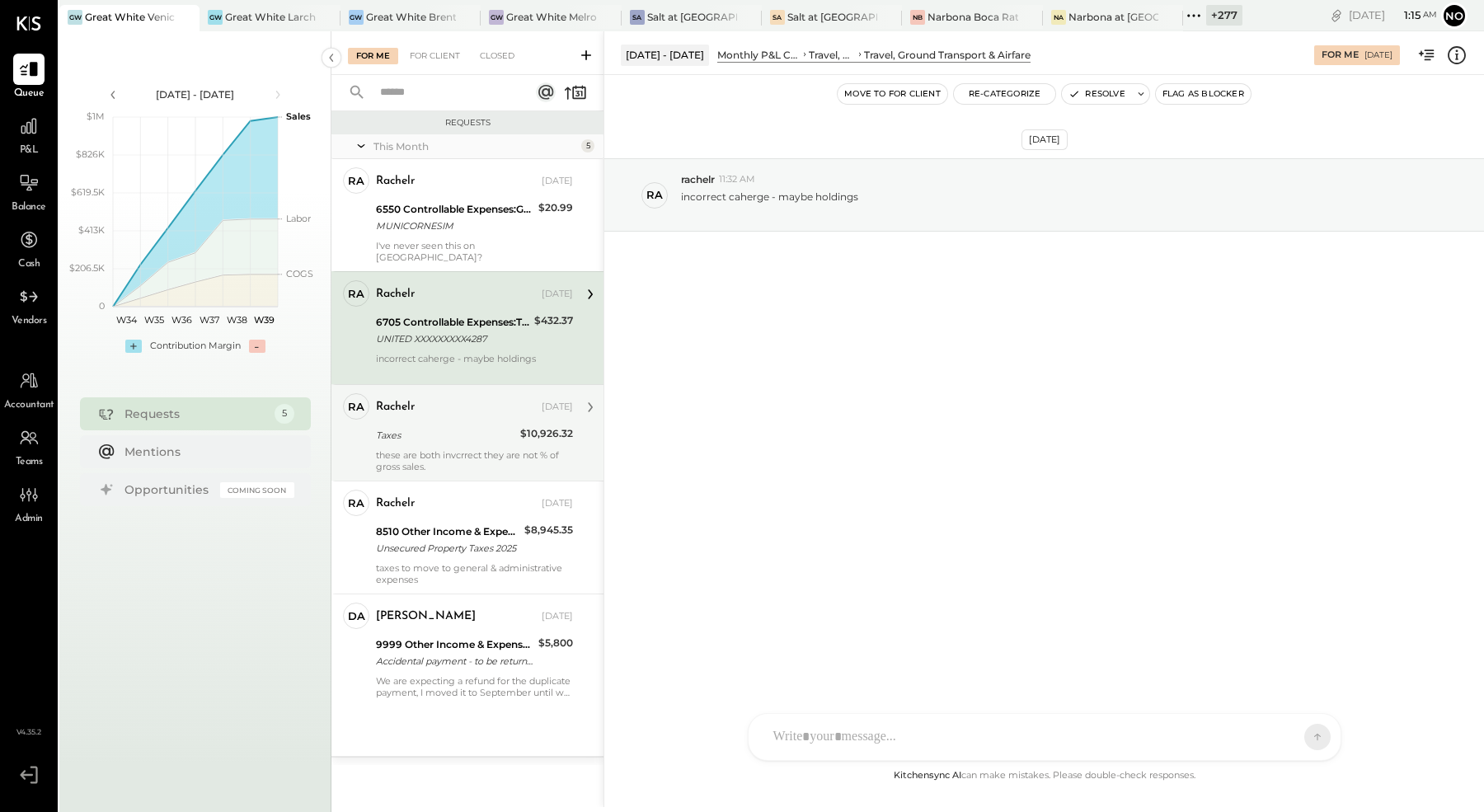
click at [440, 427] on div "Taxes" at bounding box center [446, 435] width 140 height 17
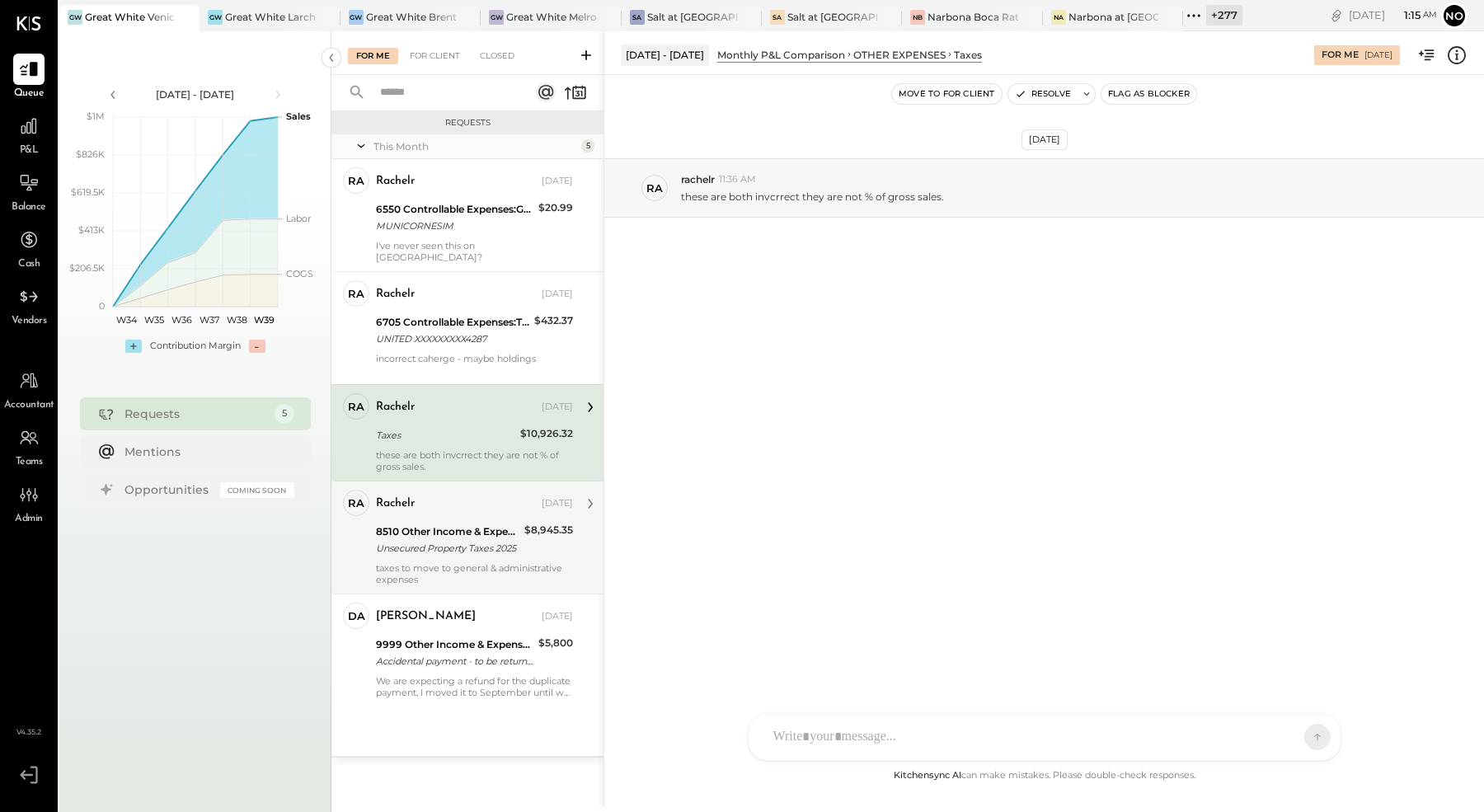
click at [482, 525] on div "8510 Other Income & Expenses:Taxes" at bounding box center [448, 532] width 144 height 17
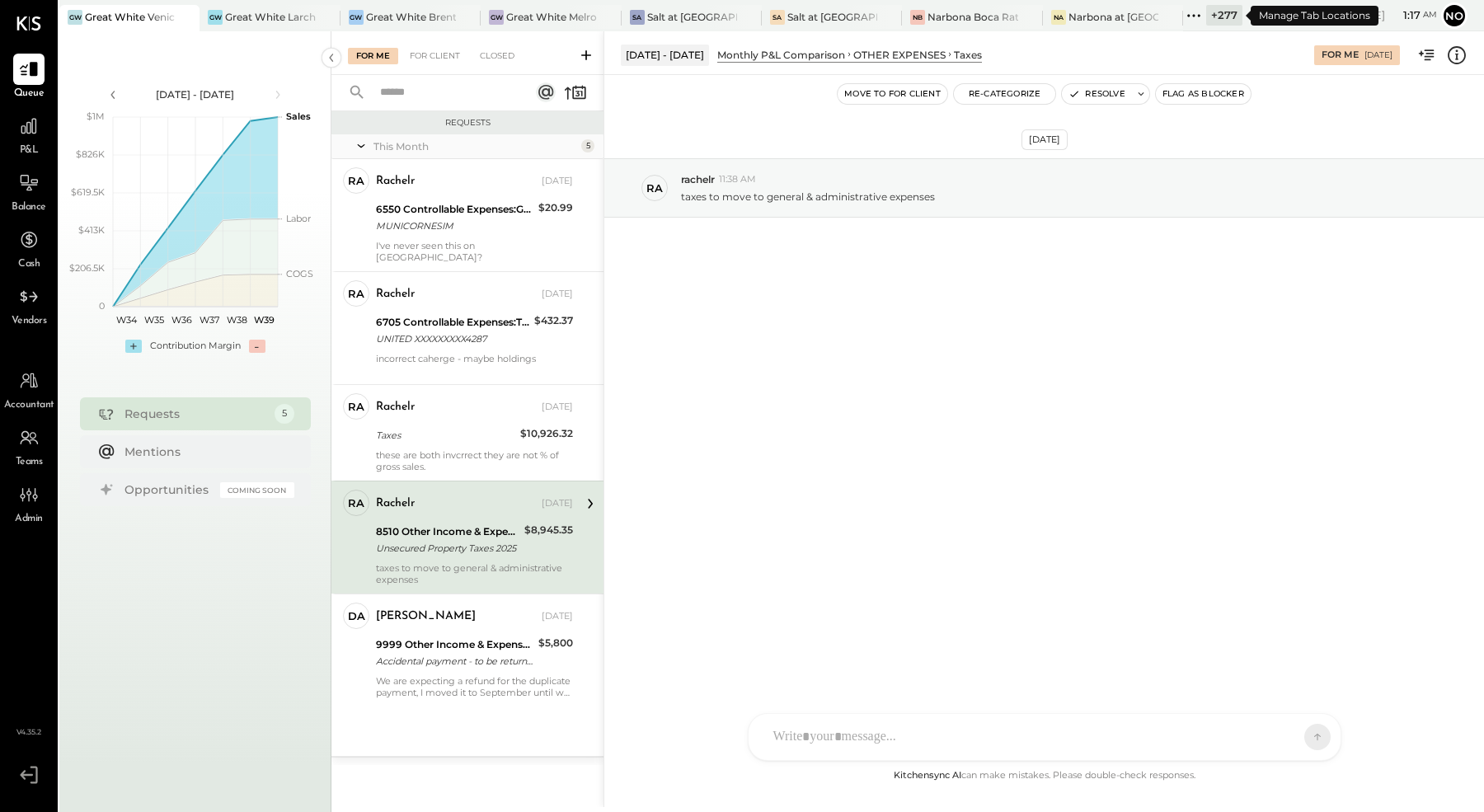
click at [1194, 16] on icon at bounding box center [1194, 15] width 2 height 2
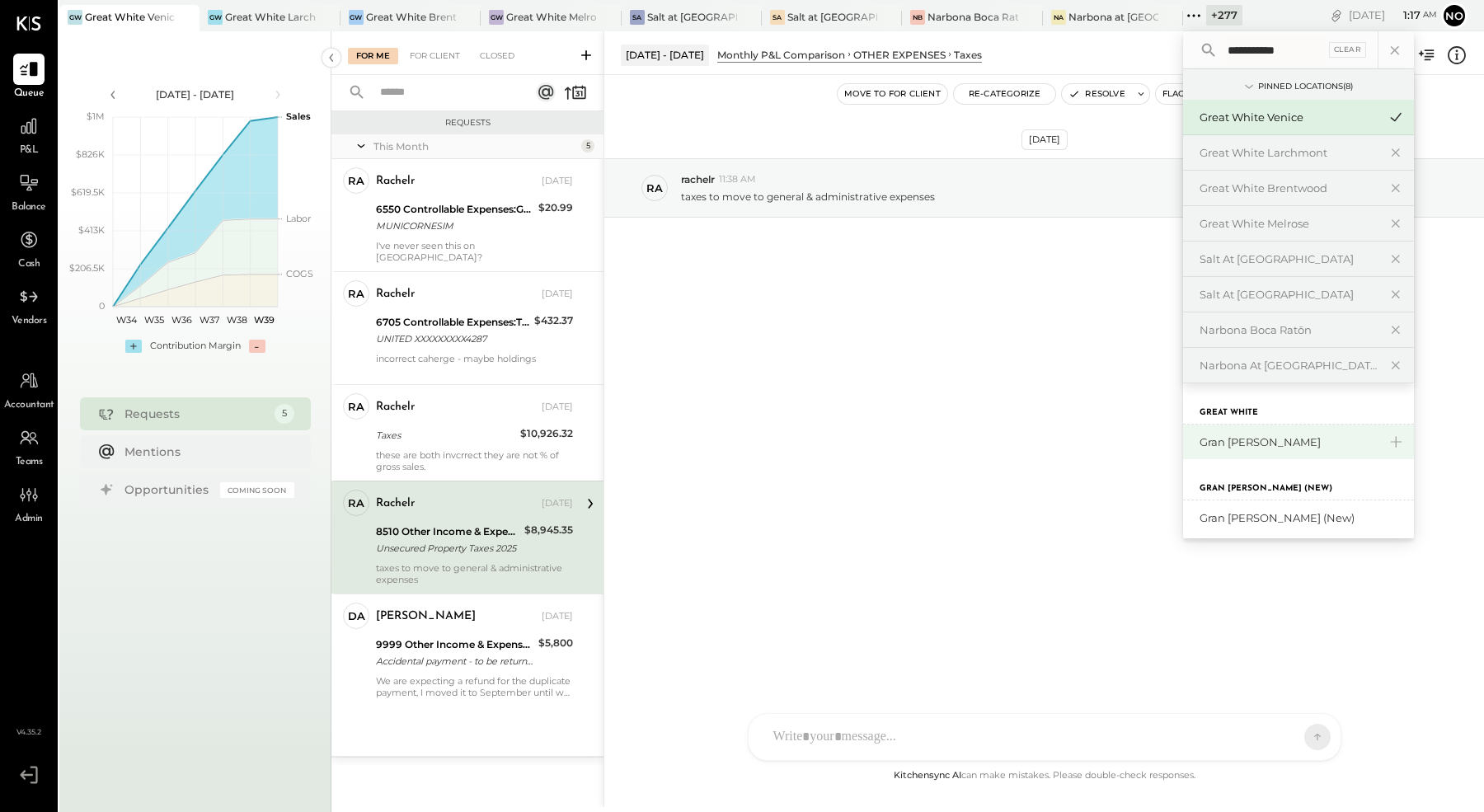
type input "**********"
click at [1254, 435] on div "Gran [PERSON_NAME]" at bounding box center [1289, 443] width 178 height 16
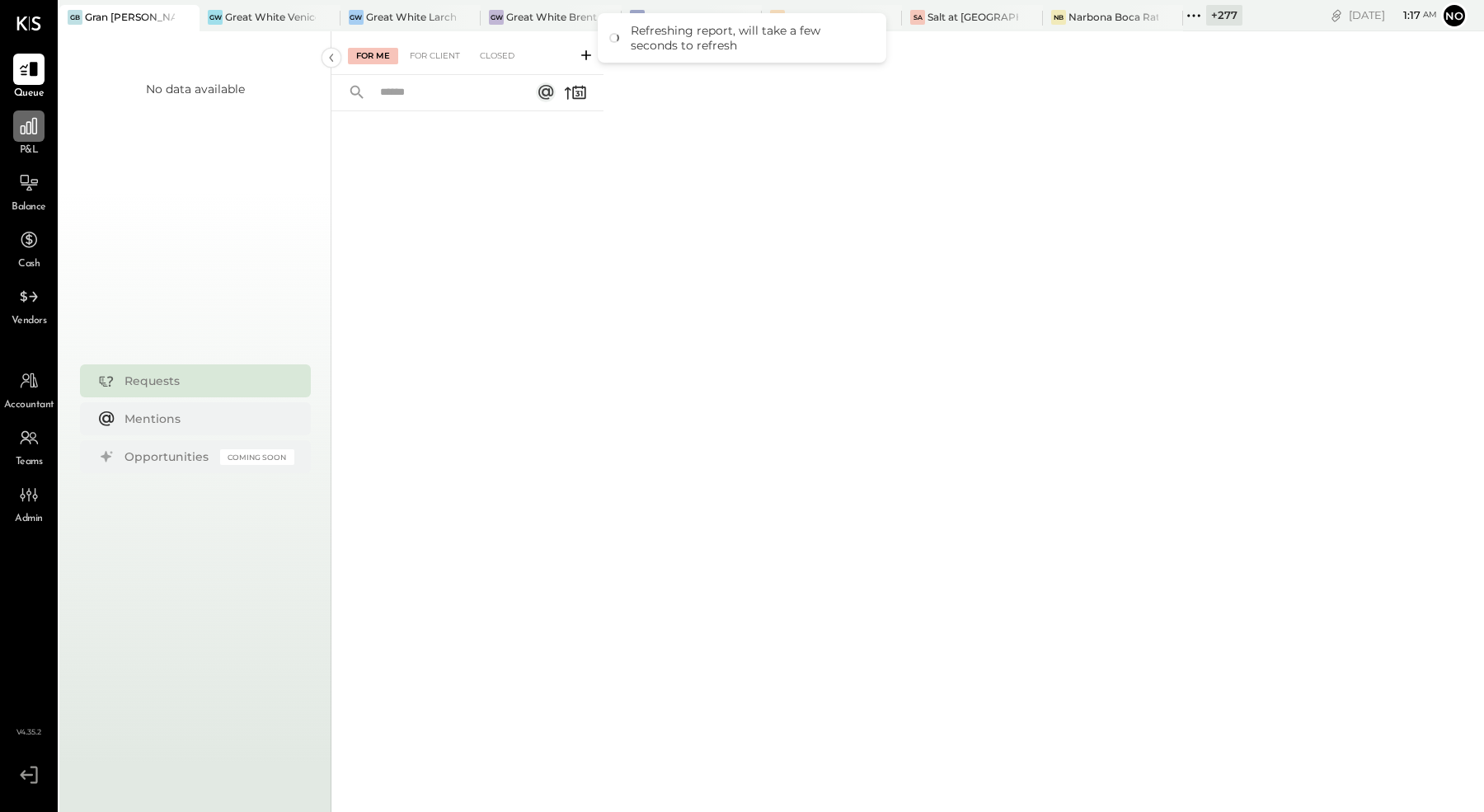
click at [31, 137] on div at bounding box center [29, 127] width 32 height 32
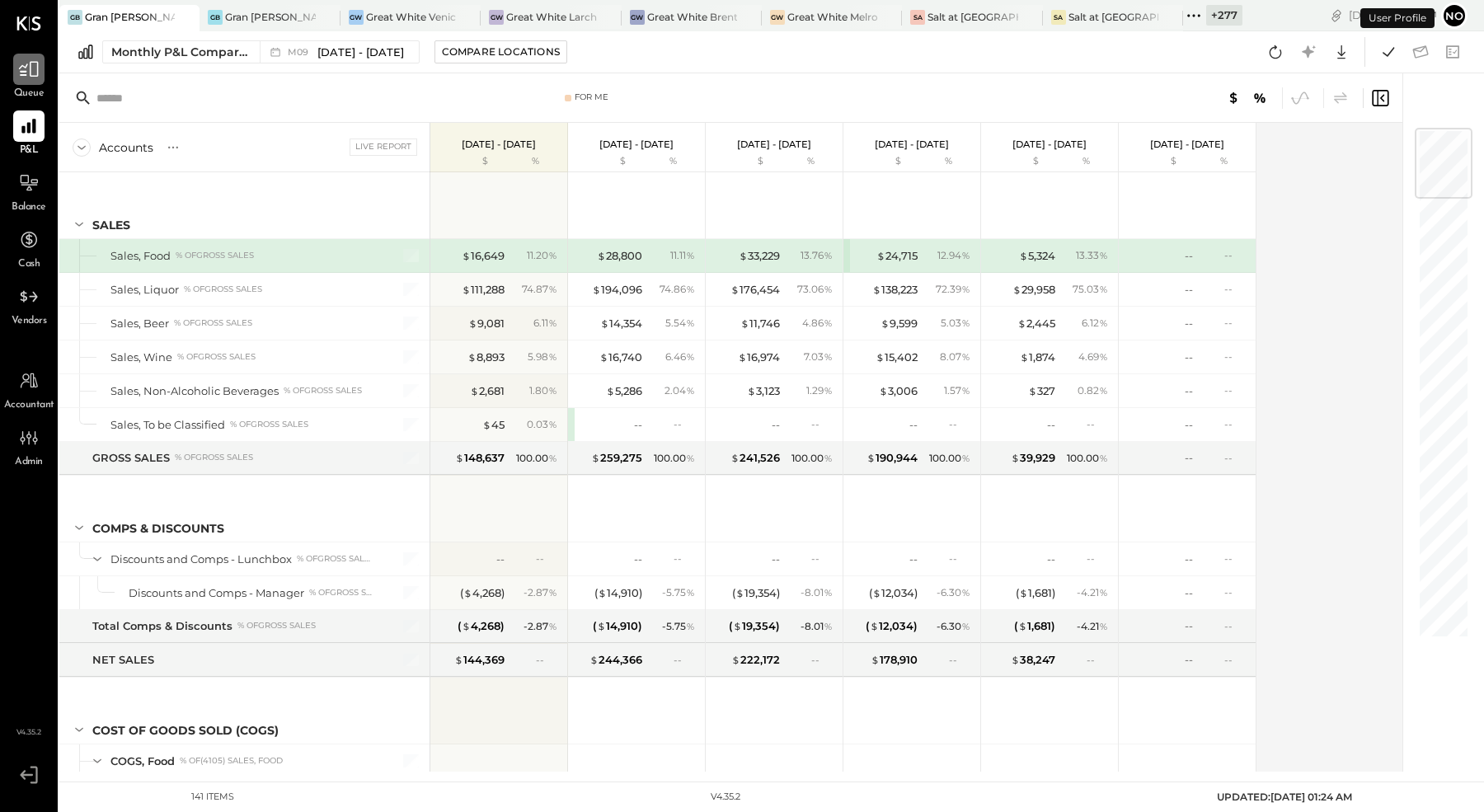
click at [29, 71] on icon at bounding box center [29, 69] width 22 height 22
